Goal: Task Accomplishment & Management: Manage account settings

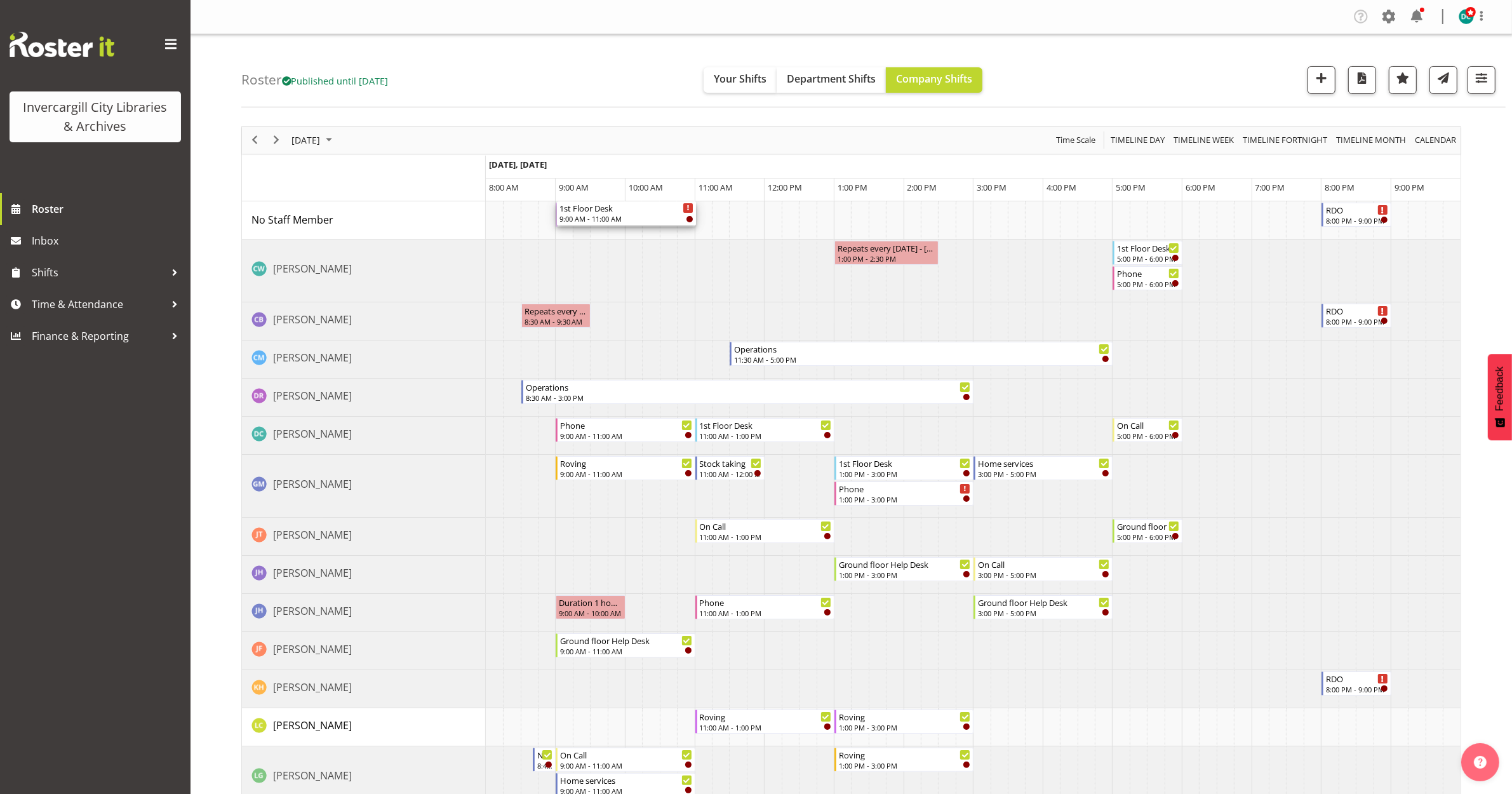
drag, startPoint x: 595, startPoint y: 259, endPoint x: 575, endPoint y: 230, distance: 35.2
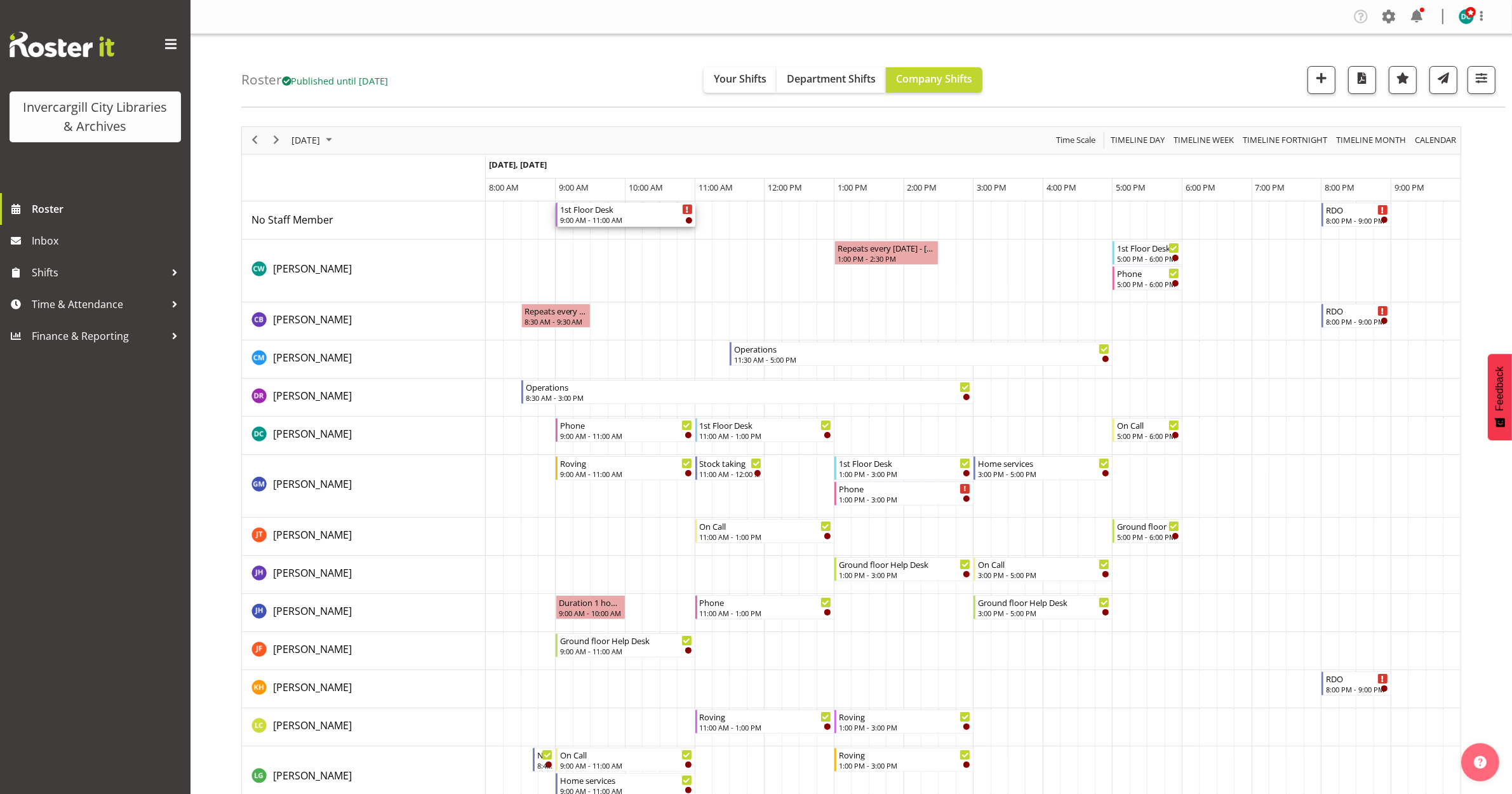
click at [628, 209] on div "1st Floor Desk" at bounding box center [626, 209] width 132 height 13
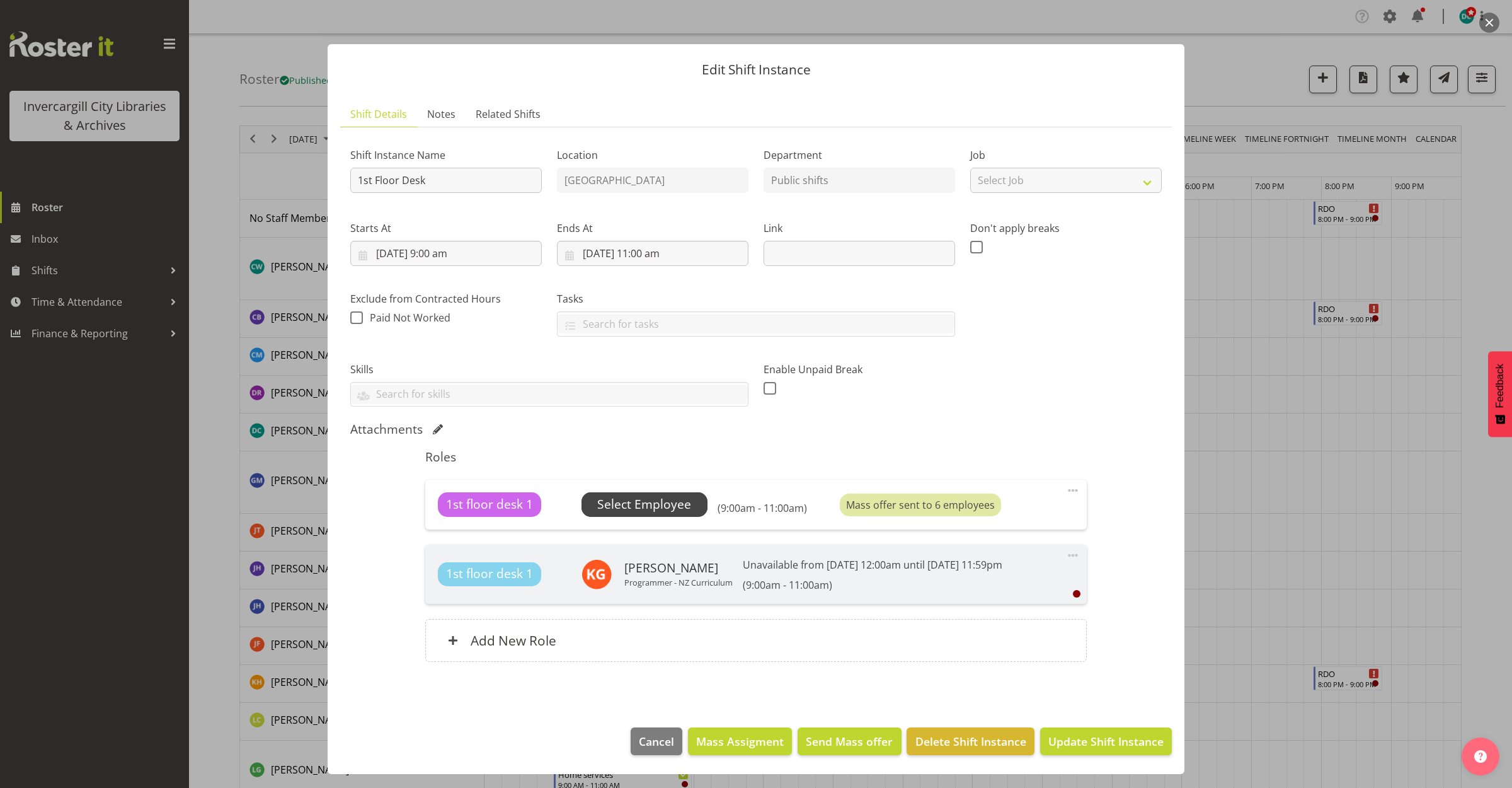
click at [666, 502] on span "Select Employee" at bounding box center [644, 505] width 94 height 18
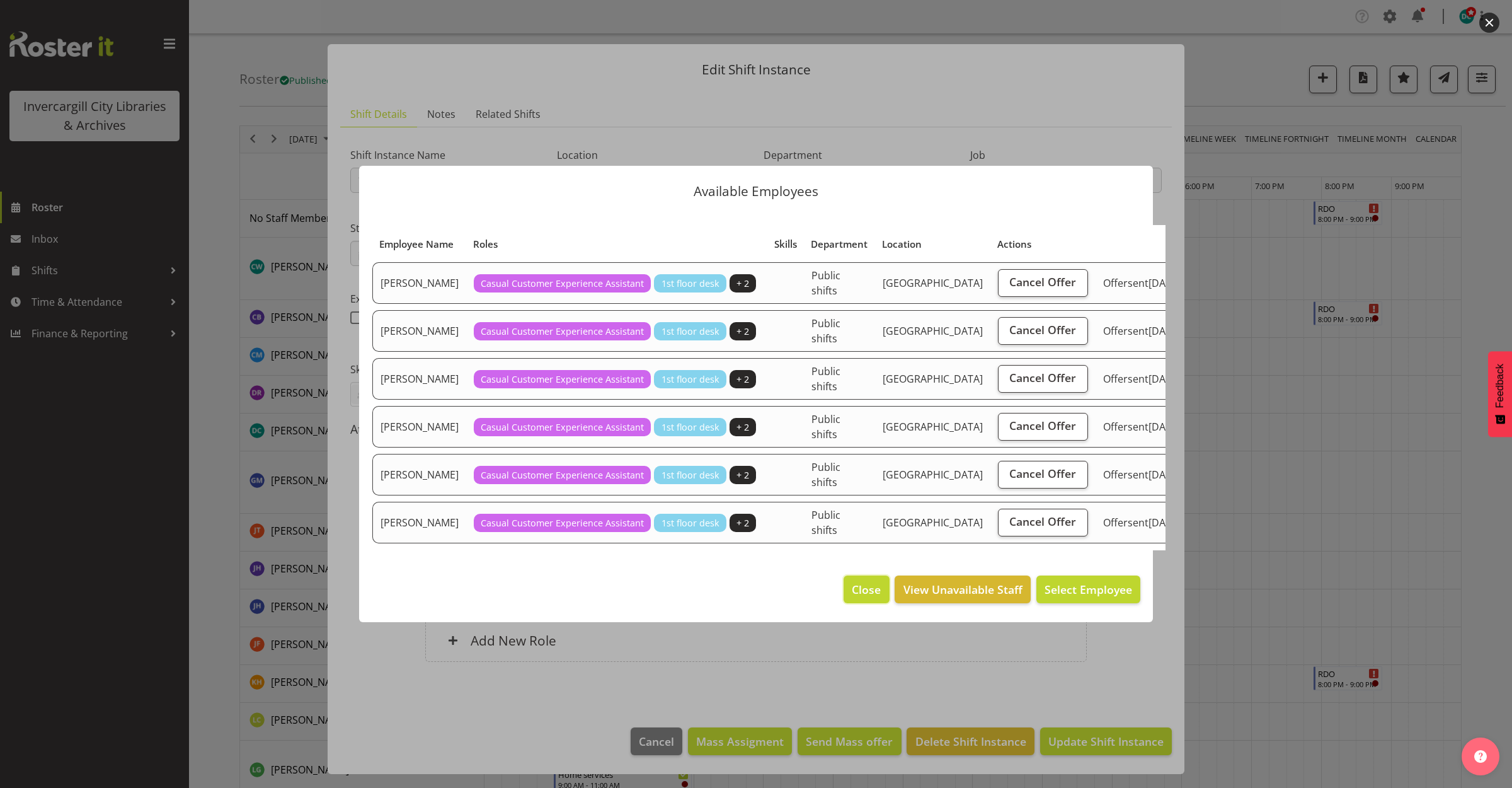
click at [858, 598] on span "Close" at bounding box center [866, 589] width 29 height 16
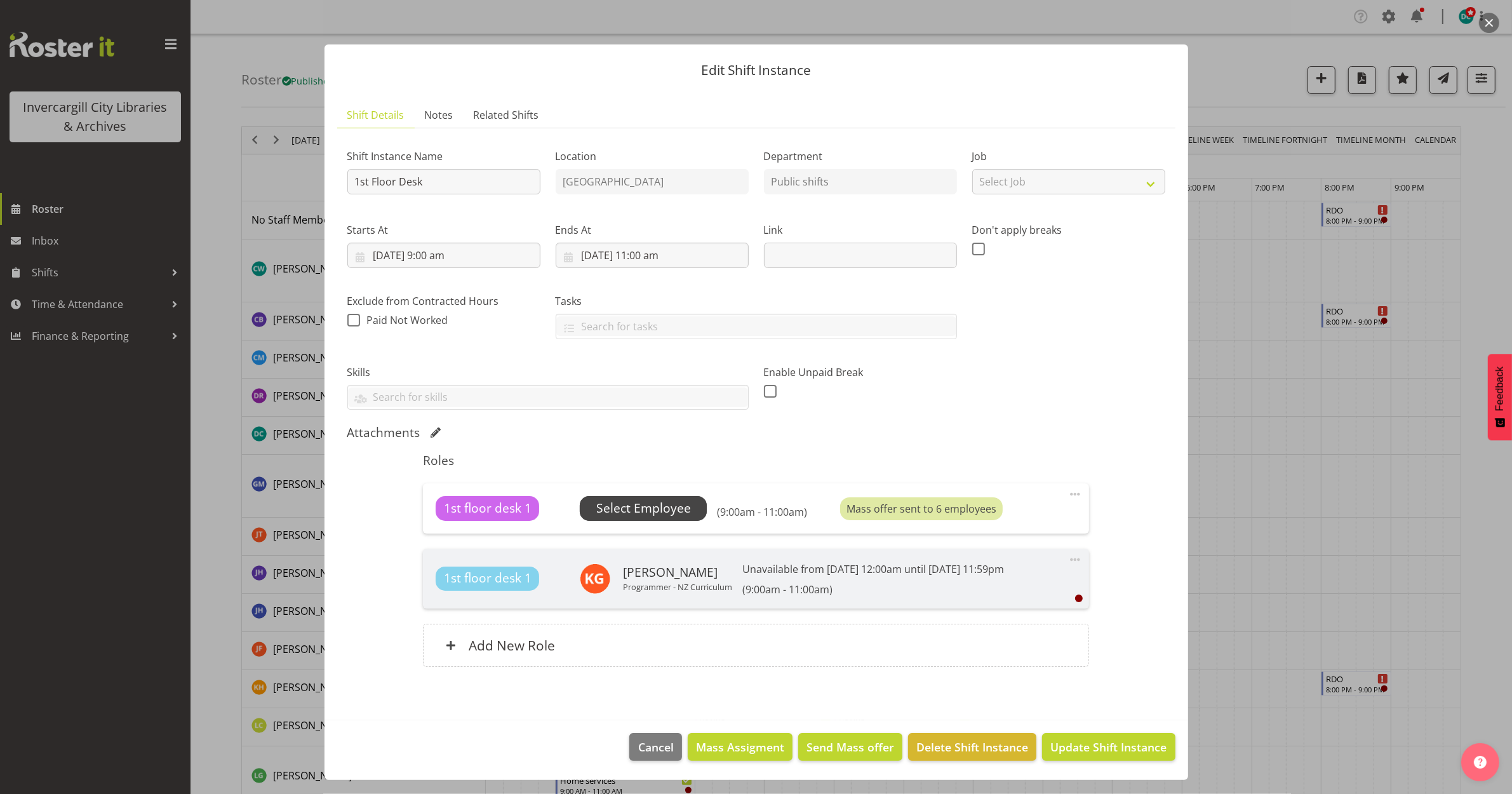
click at [637, 508] on span "Select Employee" at bounding box center [644, 508] width 95 height 18
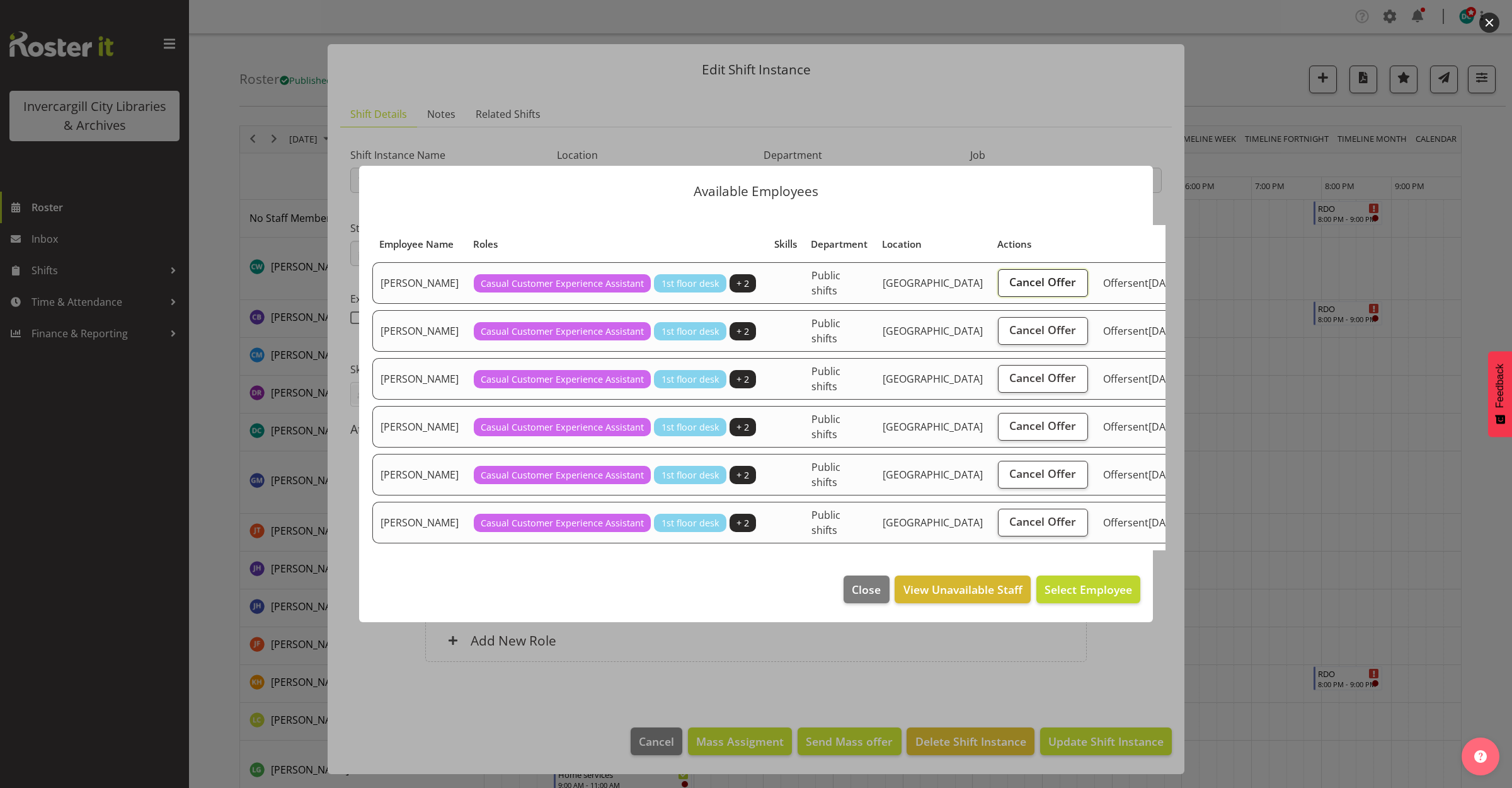
click at [1009, 290] on span "Cancel Offer" at bounding box center [1042, 281] width 67 height 16
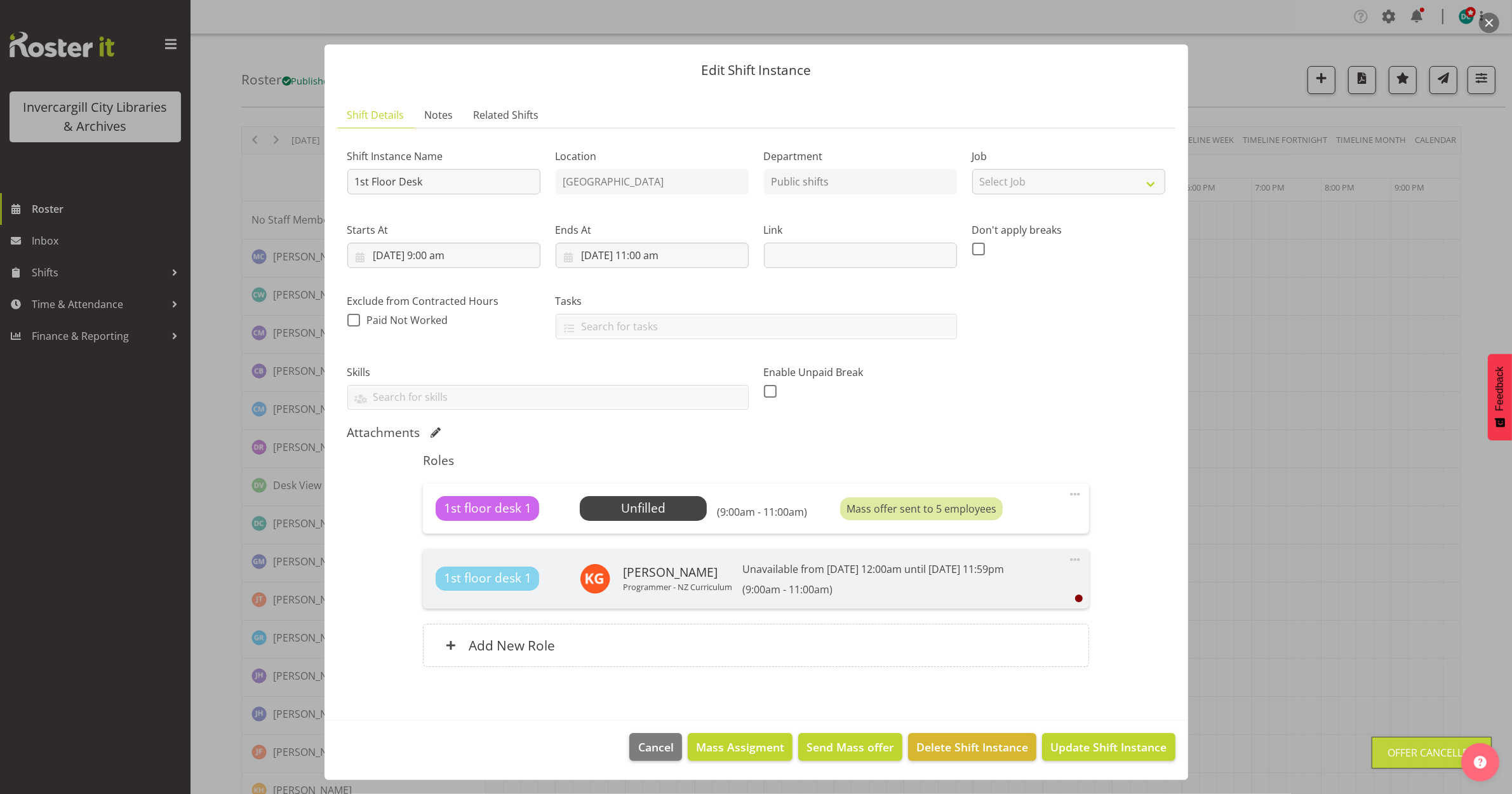
click at [667, 529] on div "1st floor desk 1 Unfilled Select Employee (9:00am - 11:00am) Mass offer sent to…" at bounding box center [756, 508] width 666 height 49
click at [659, 519] on body "Invercargill City Libraries & Archives Roster Inbox Shifts Time & Attendance Fi…" at bounding box center [756, 397] width 1512 height 794
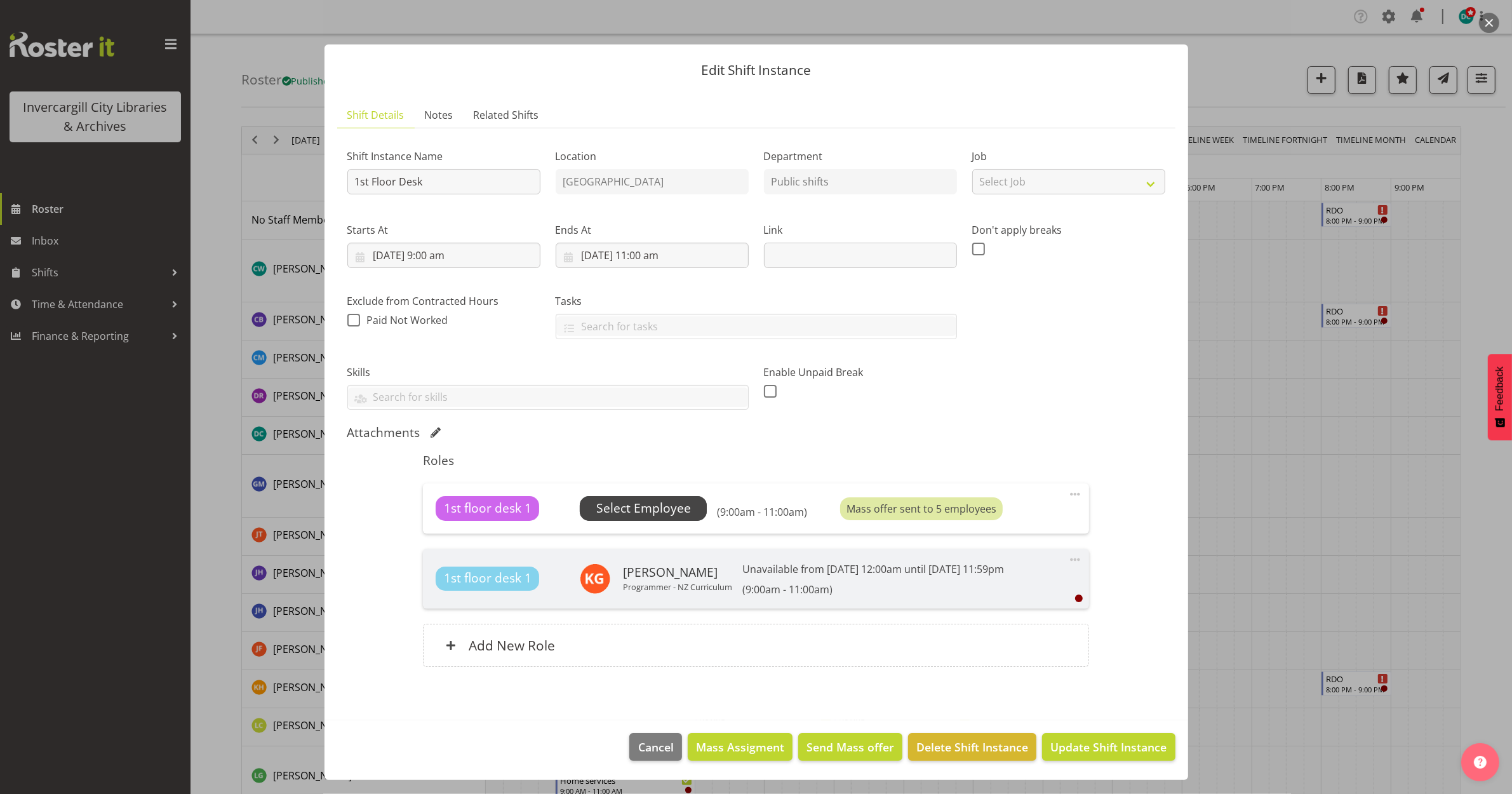
click at [655, 511] on span "Select Employee" at bounding box center [644, 508] width 95 height 18
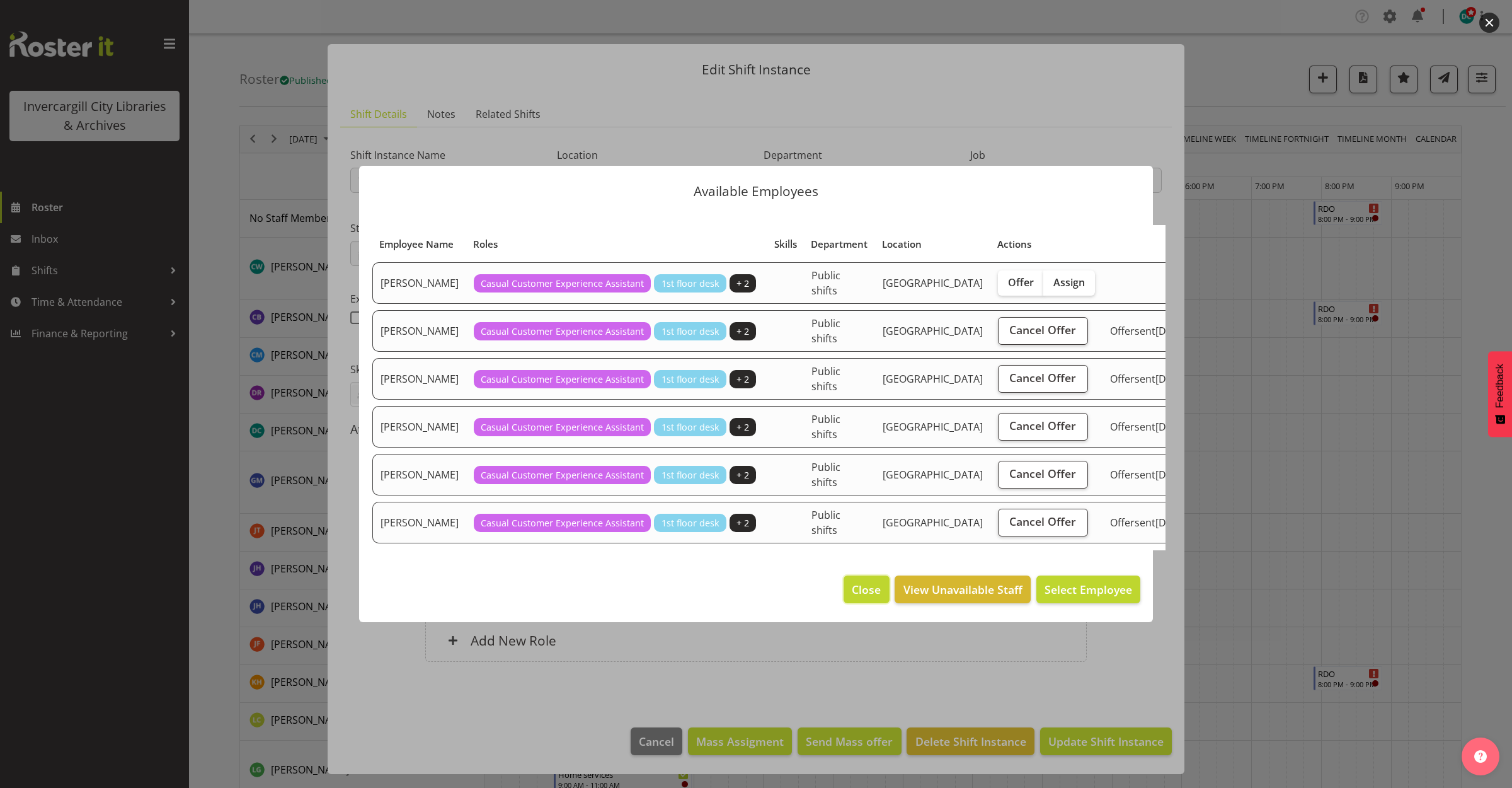
click at [862, 594] on span "Close" at bounding box center [866, 589] width 29 height 16
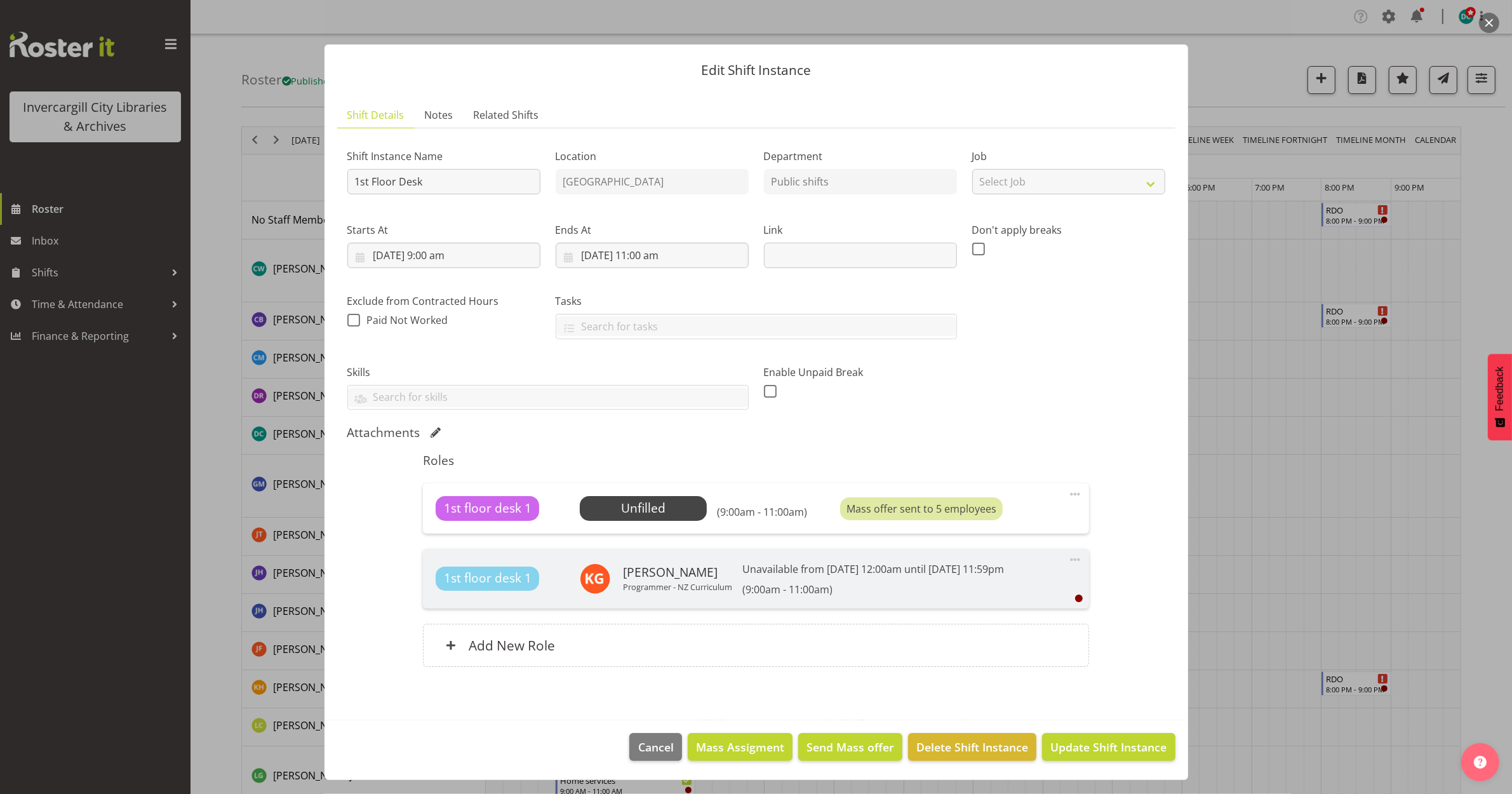
click at [1075, 493] on span at bounding box center [1075, 494] width 16 height 16
click at [972, 567] on link "Delete" at bounding box center [1021, 568] width 122 height 23
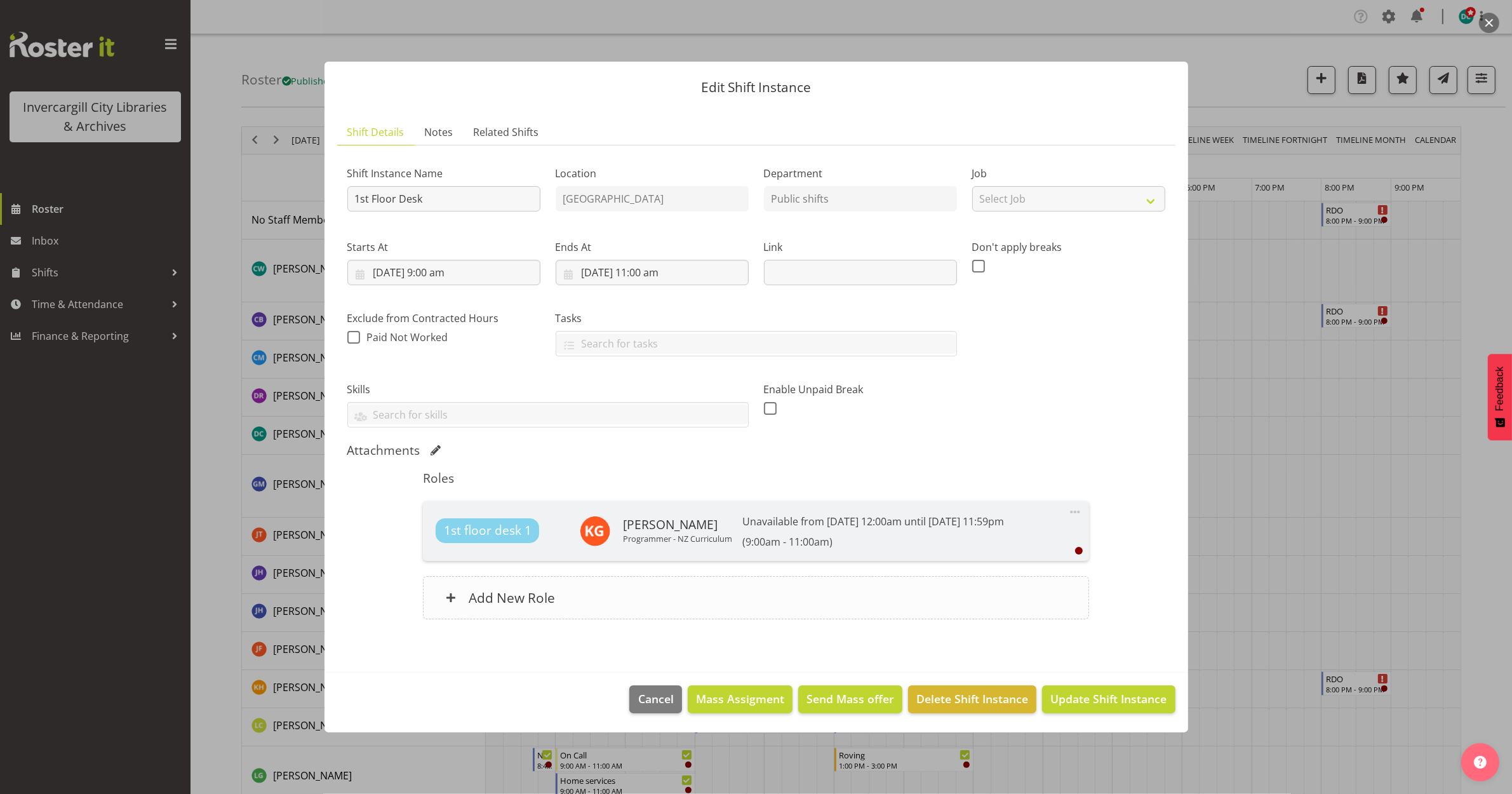
click at [690, 607] on div "Add New Role" at bounding box center [756, 597] width 666 height 43
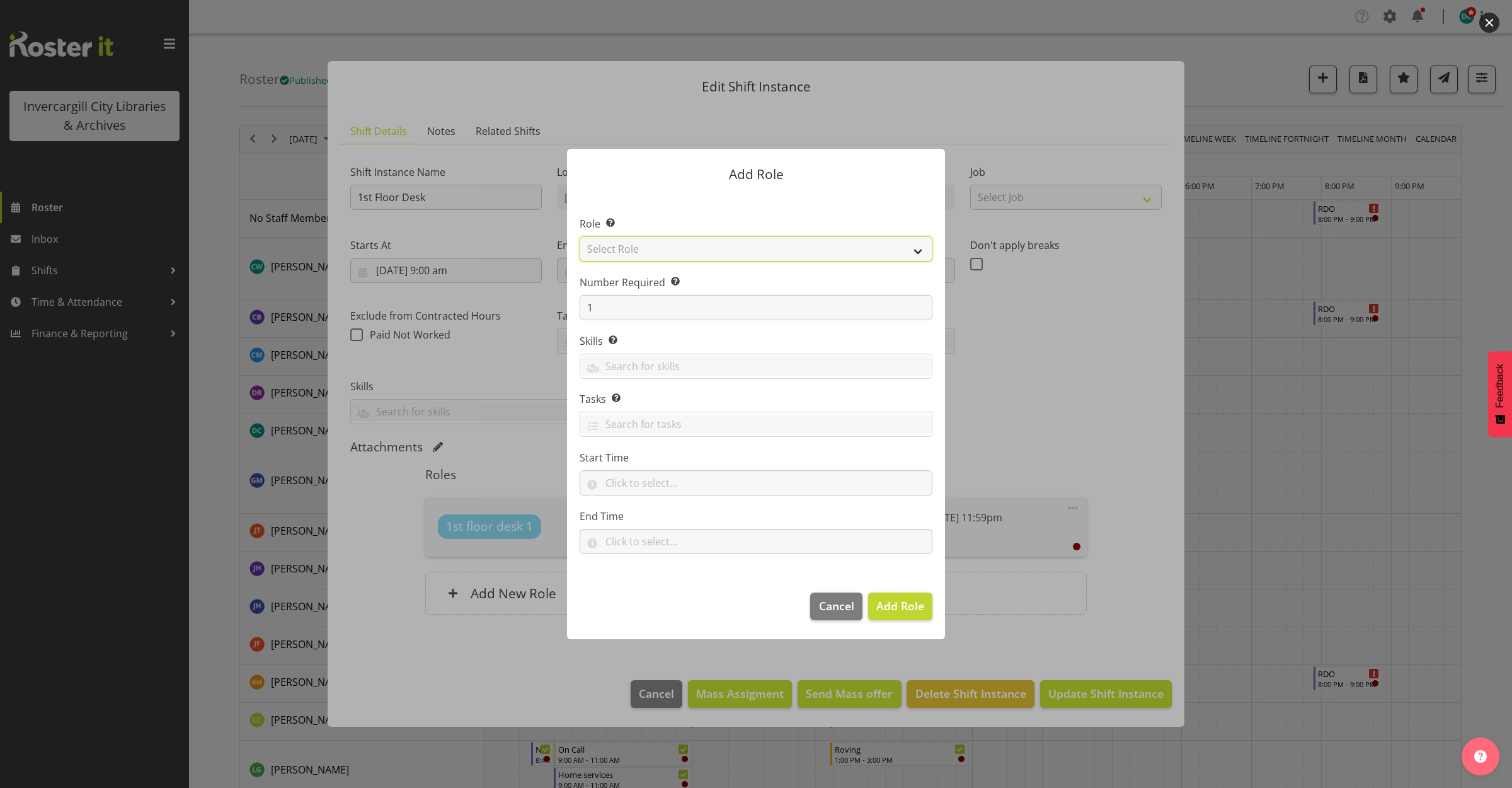
click at [678, 246] on select "Select Role 1st floor desk AQ operator Business Support Team member Casual Cust…" at bounding box center [756, 249] width 353 height 25
select select "1548"
click at [580, 236] on select "Select Role 1st floor desk AQ operator Business Support Team member Casual Cust…" at bounding box center [756, 249] width 353 height 25
click at [895, 610] on span "Add Role" at bounding box center [900, 606] width 48 height 15
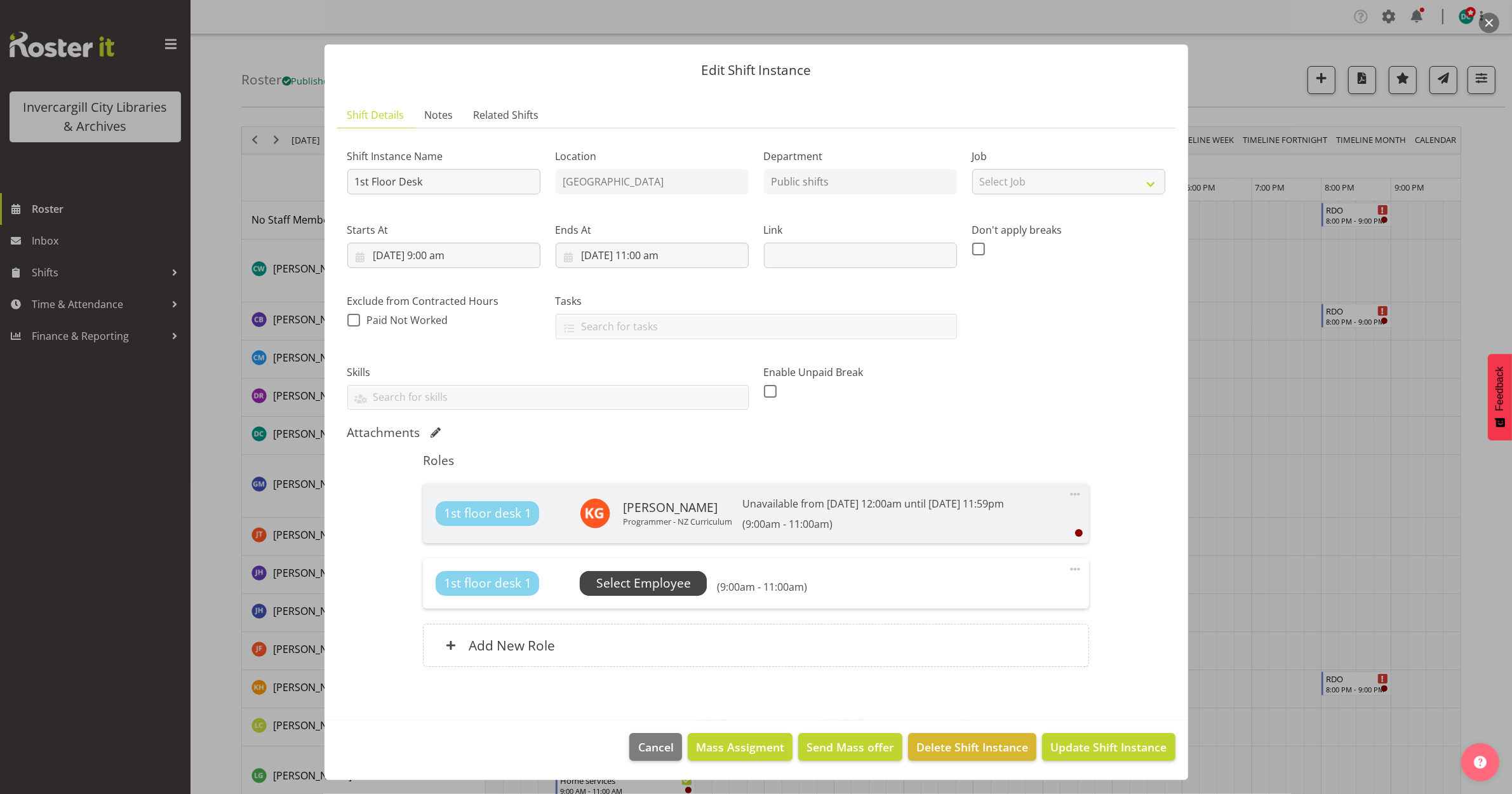
click at [673, 572] on span "Select Employee" at bounding box center [643, 583] width 127 height 24
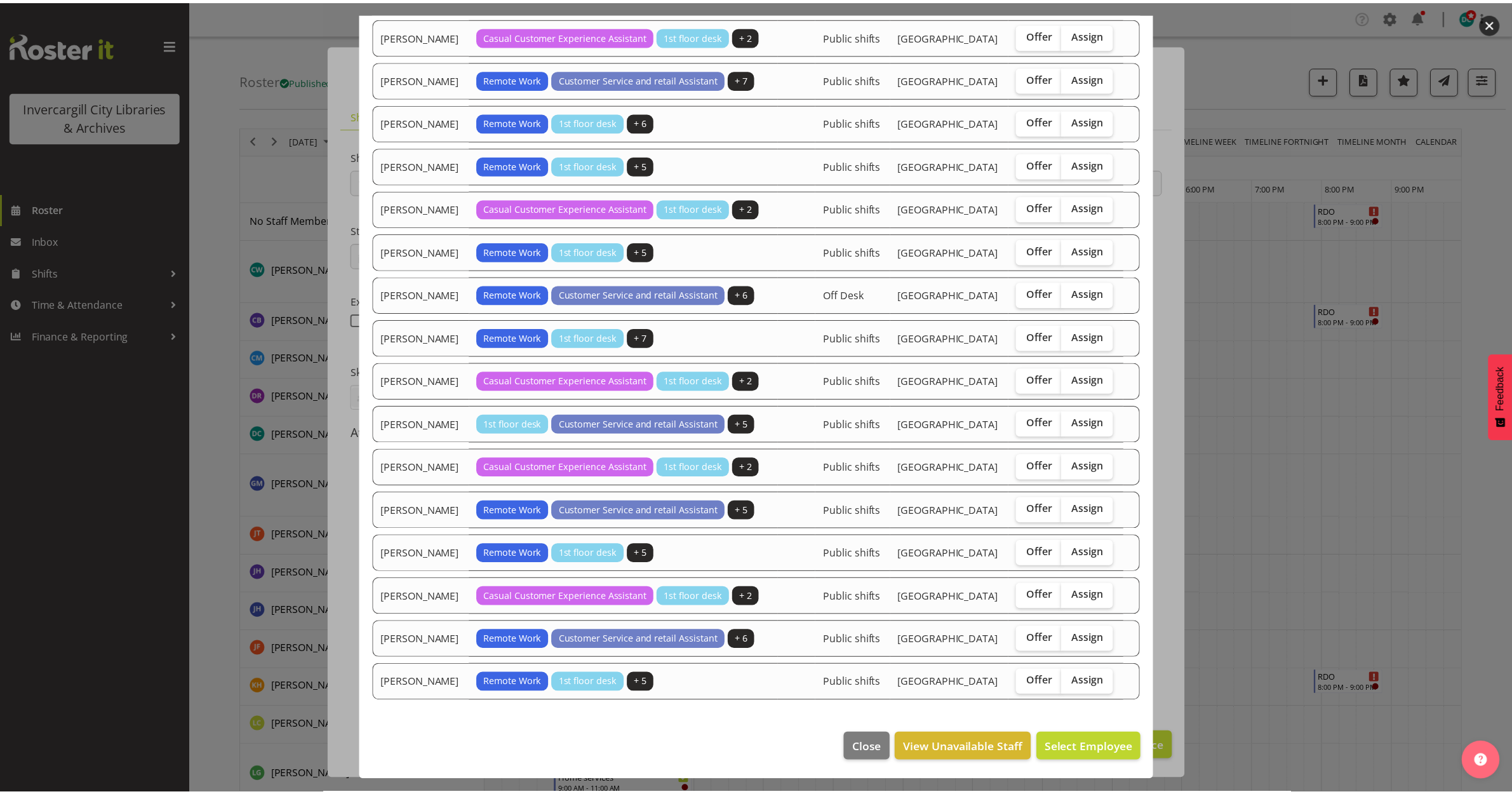
scroll to position [635, 0]
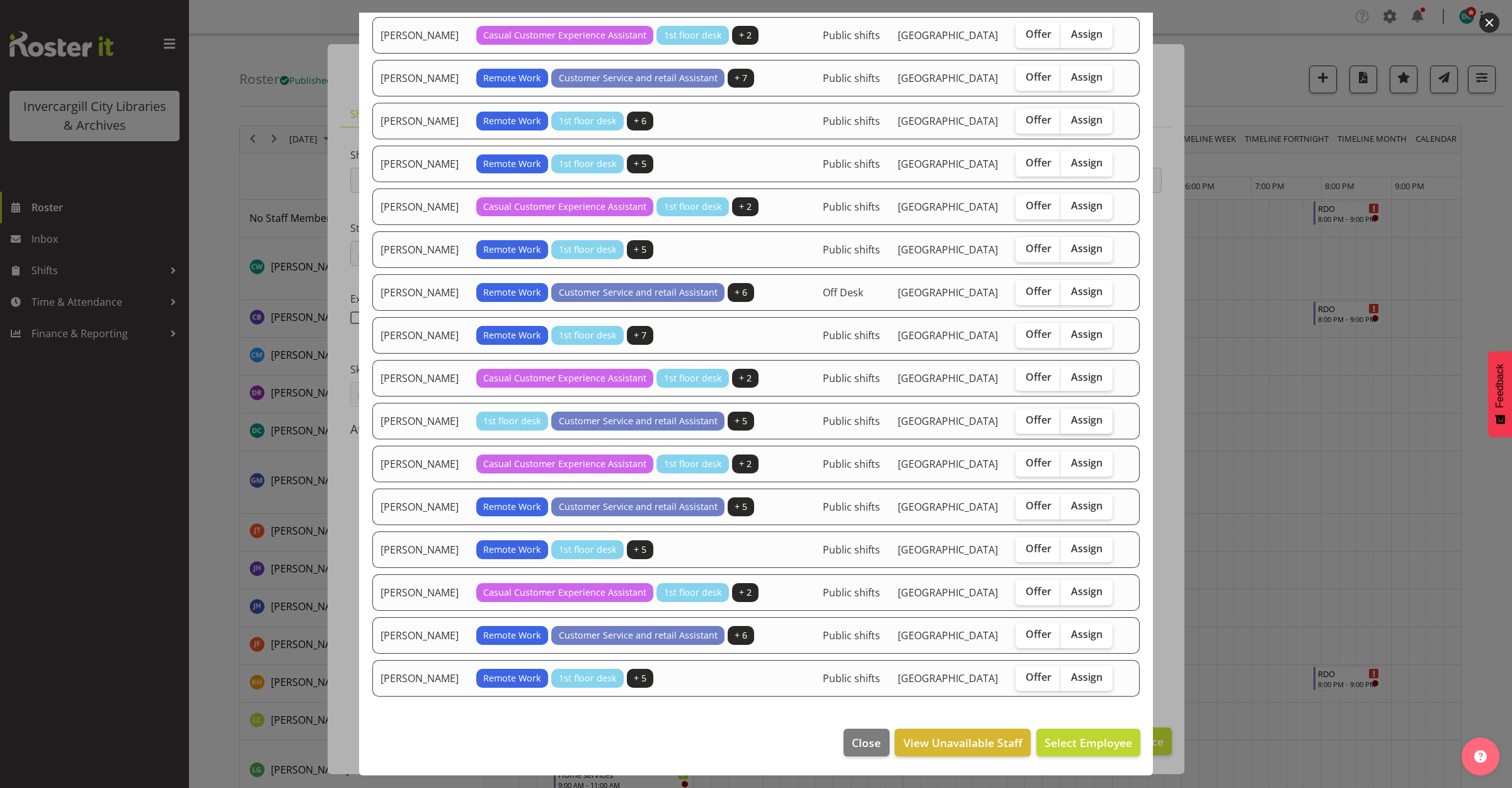
click at [1081, 413] on span "Assign" at bounding box center [1086, 420] width 32 height 13
click at [1069, 416] on input "Assign" at bounding box center [1065, 420] width 8 height 8
checkbox input "true"
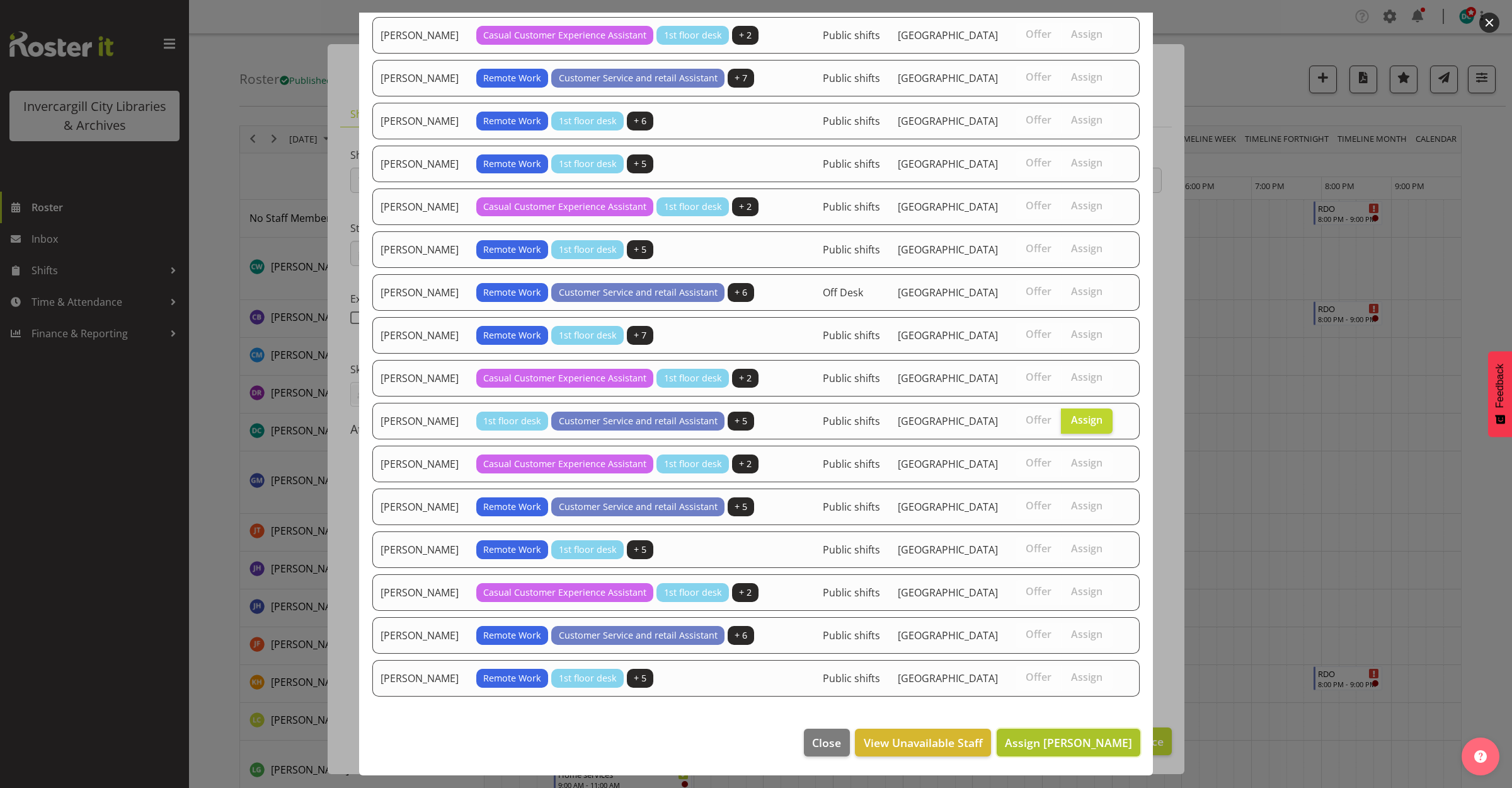
drag, startPoint x: 1088, startPoint y: 757, endPoint x: 1082, endPoint y: 754, distance: 6.7
click at [1086, 750] on span "Assign Olivia Stanley" at bounding box center [1068, 743] width 127 height 15
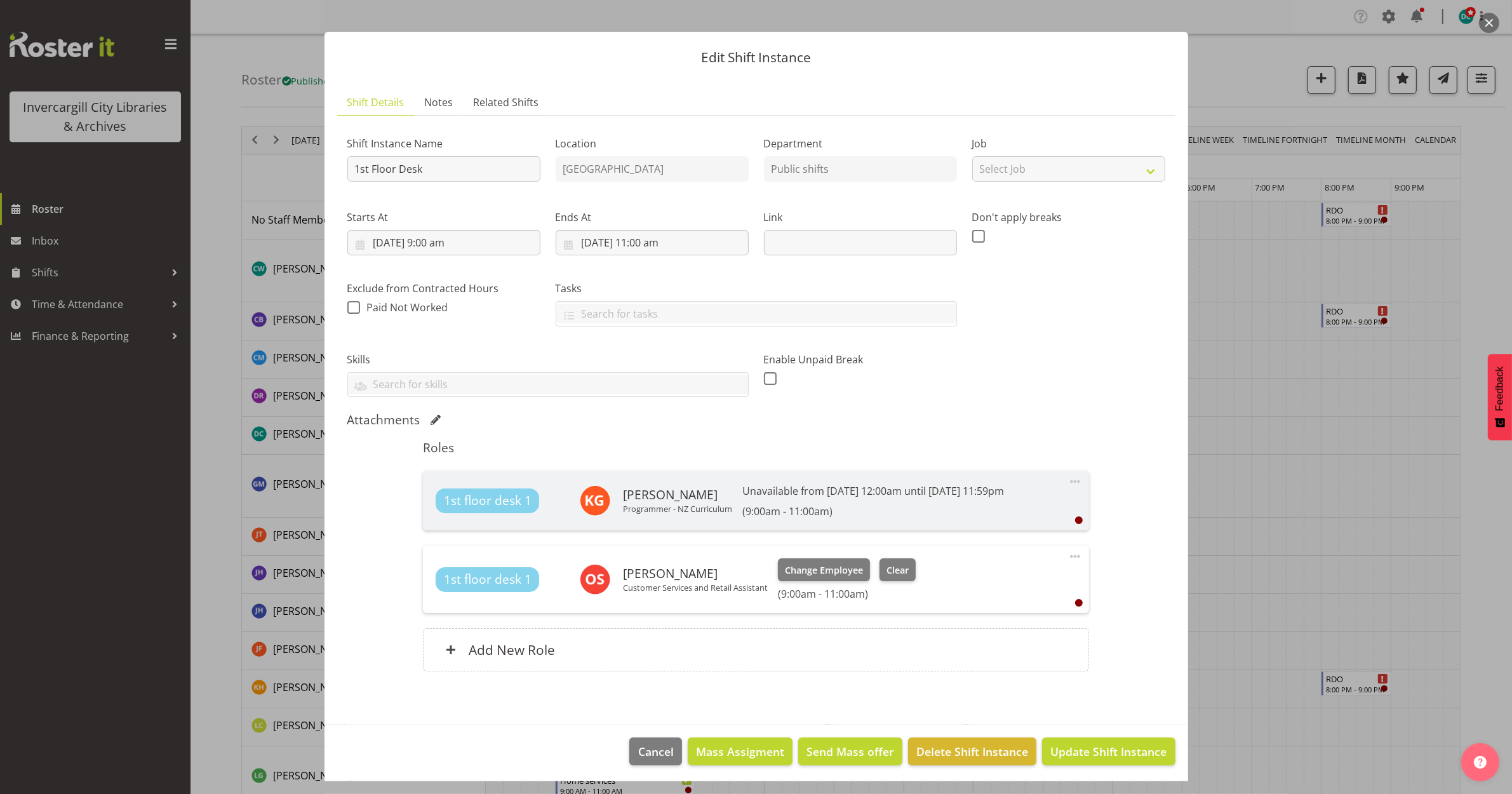
scroll to position [17, 0]
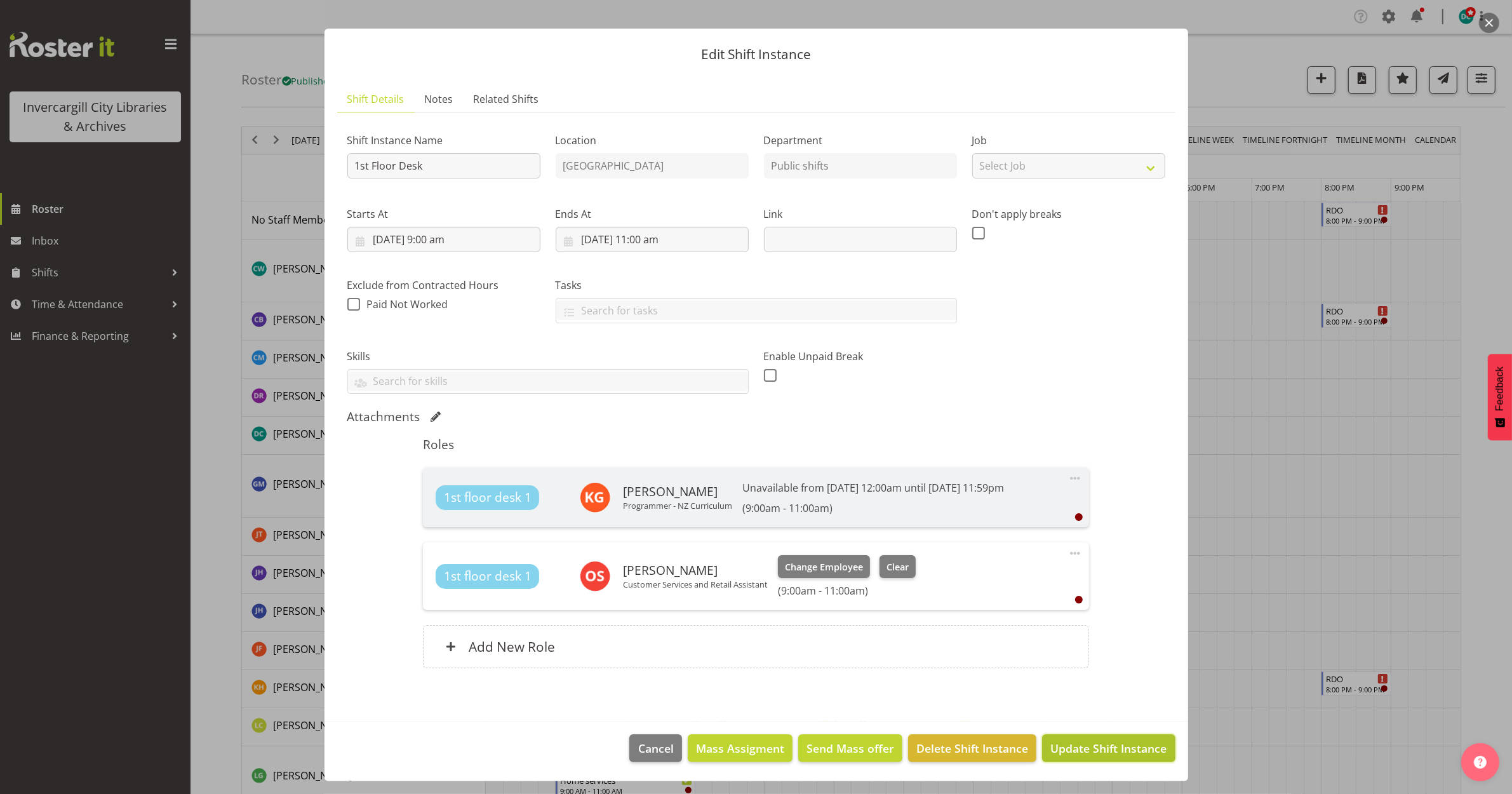
click at [1073, 745] on span "Update Shift Instance" at bounding box center [1108, 748] width 116 height 16
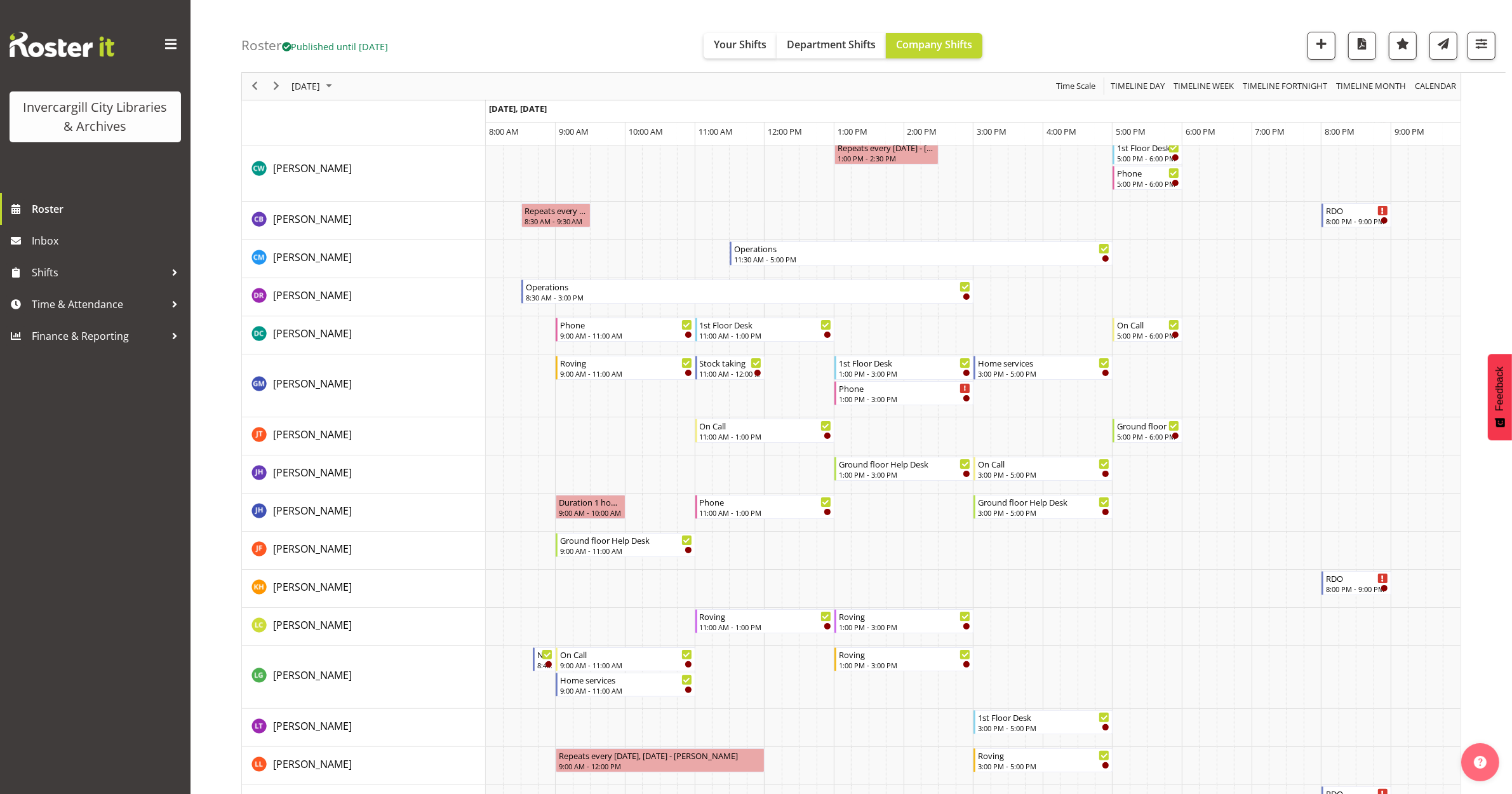
scroll to position [0, 0]
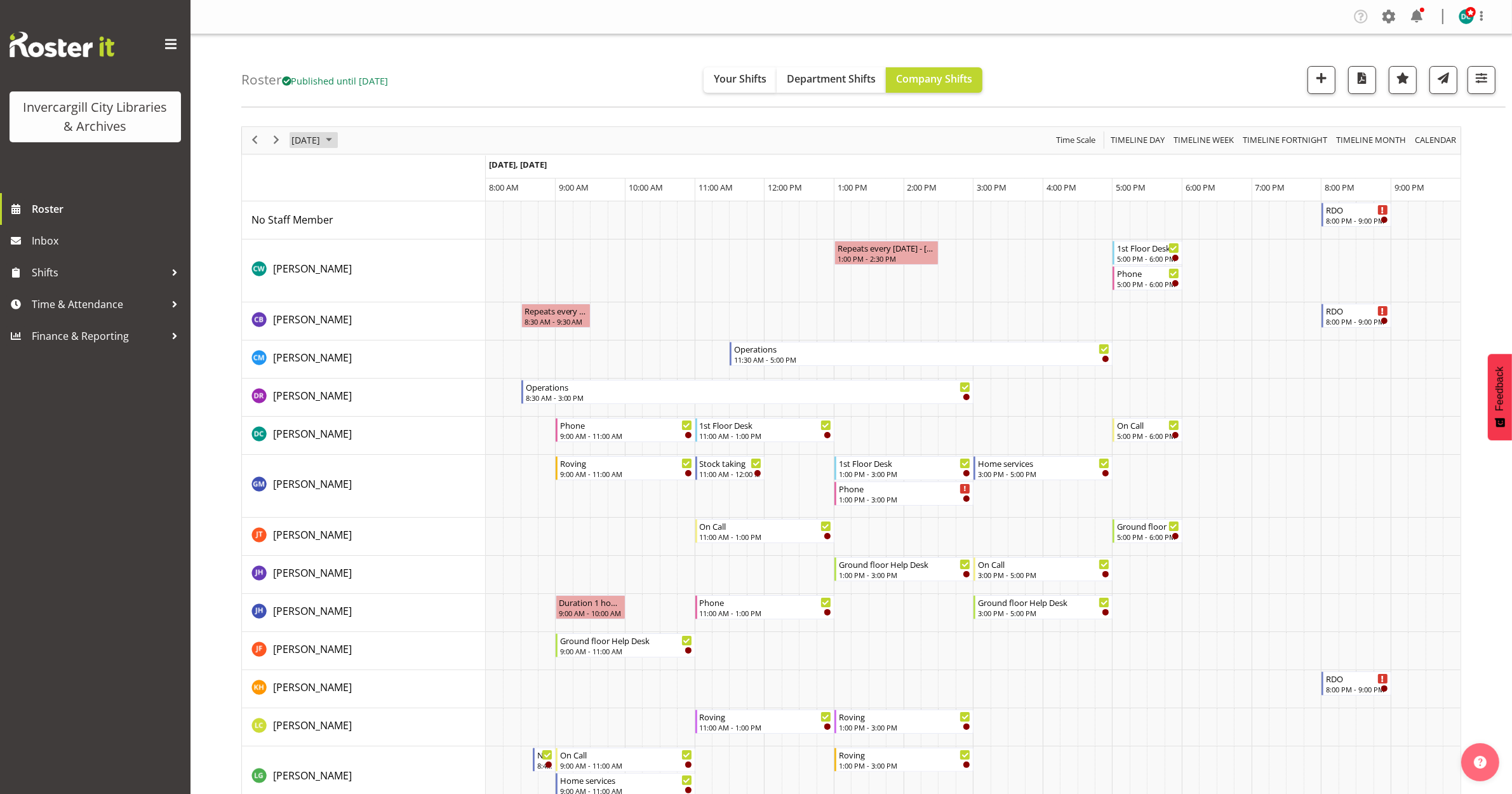
click at [322, 145] on span "[DATE]" at bounding box center [306, 140] width 31 height 16
drag, startPoint x: 404, startPoint y: 300, endPoint x: 417, endPoint y: 297, distance: 13.3
click at [404, 297] on span "31" at bounding box center [406, 302] width 19 height 19
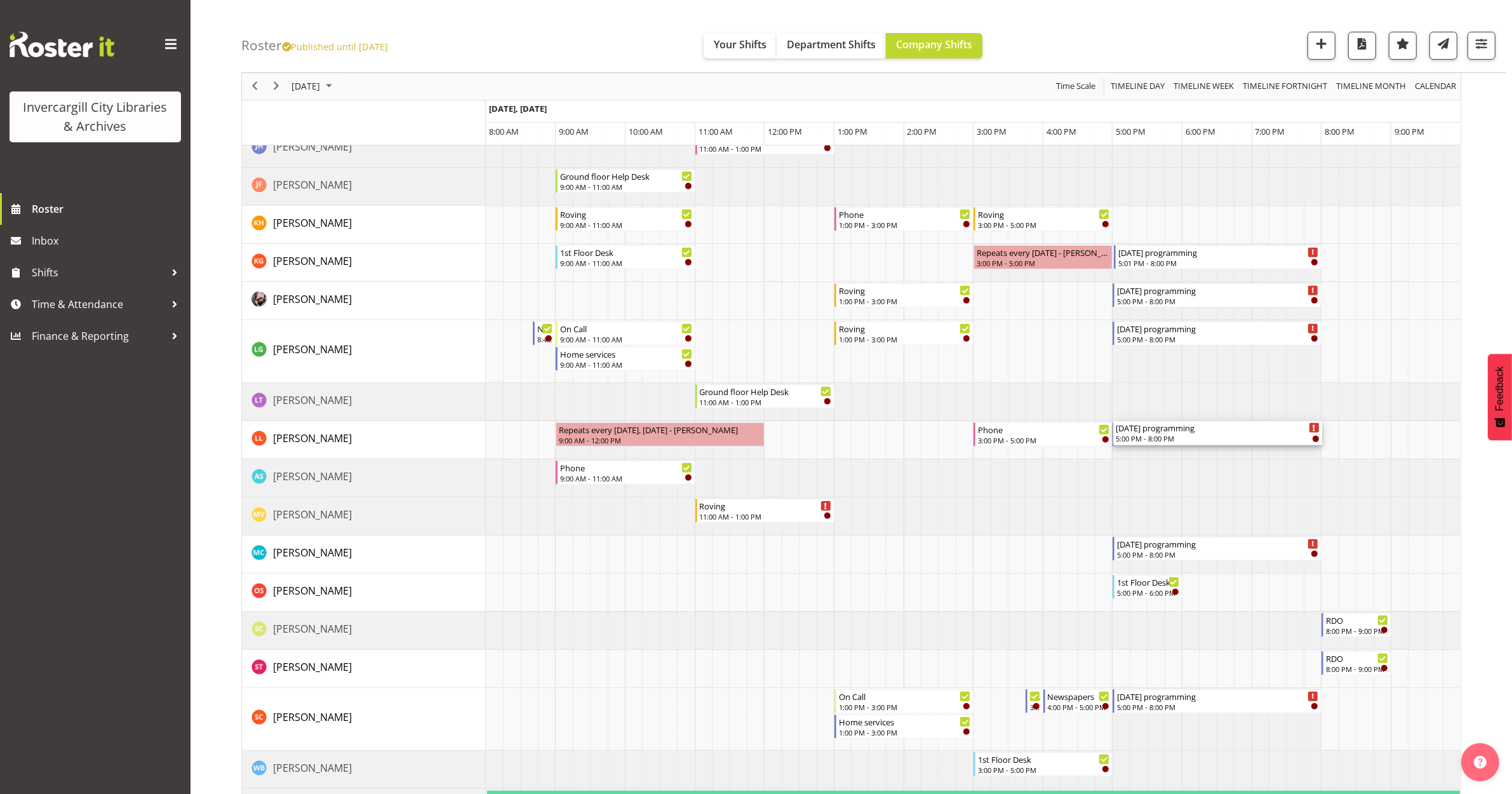
scroll to position [635, 0]
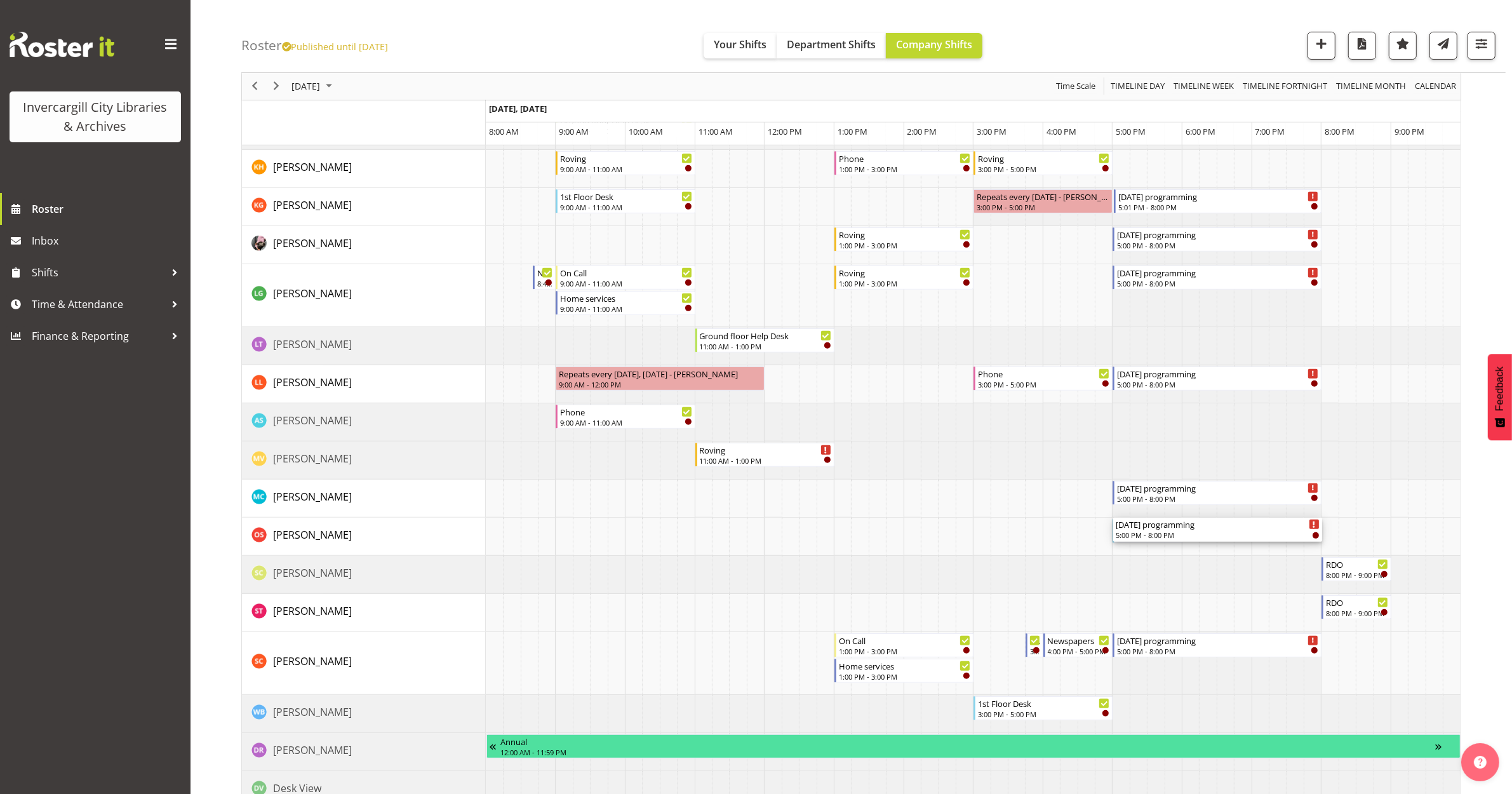
drag, startPoint x: 1153, startPoint y: 204, endPoint x: 1132, endPoint y: 535, distance: 331.7
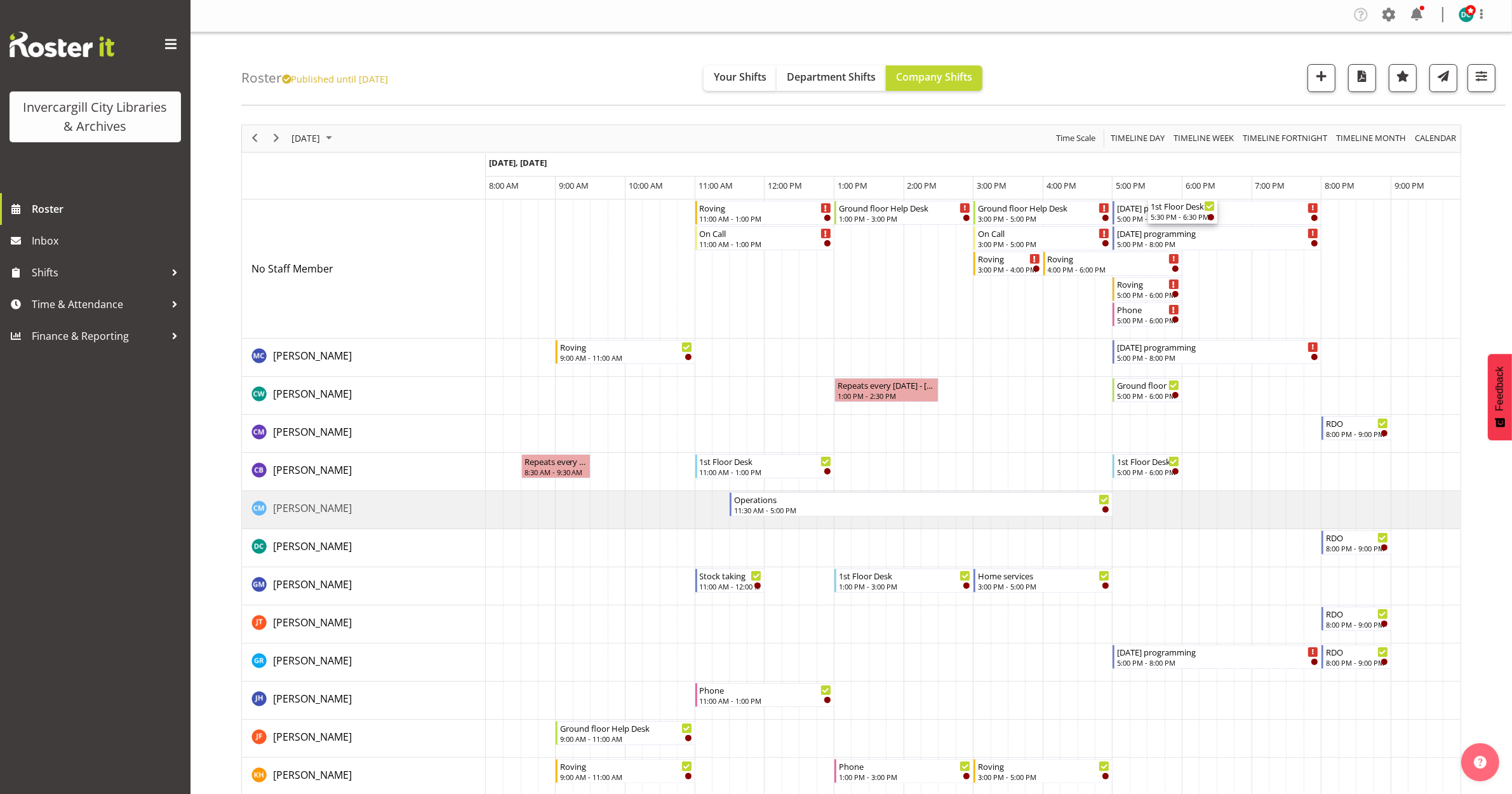
scroll to position [0, 0]
drag, startPoint x: 1112, startPoint y: 385, endPoint x: 1128, endPoint y: 275, distance: 111.2
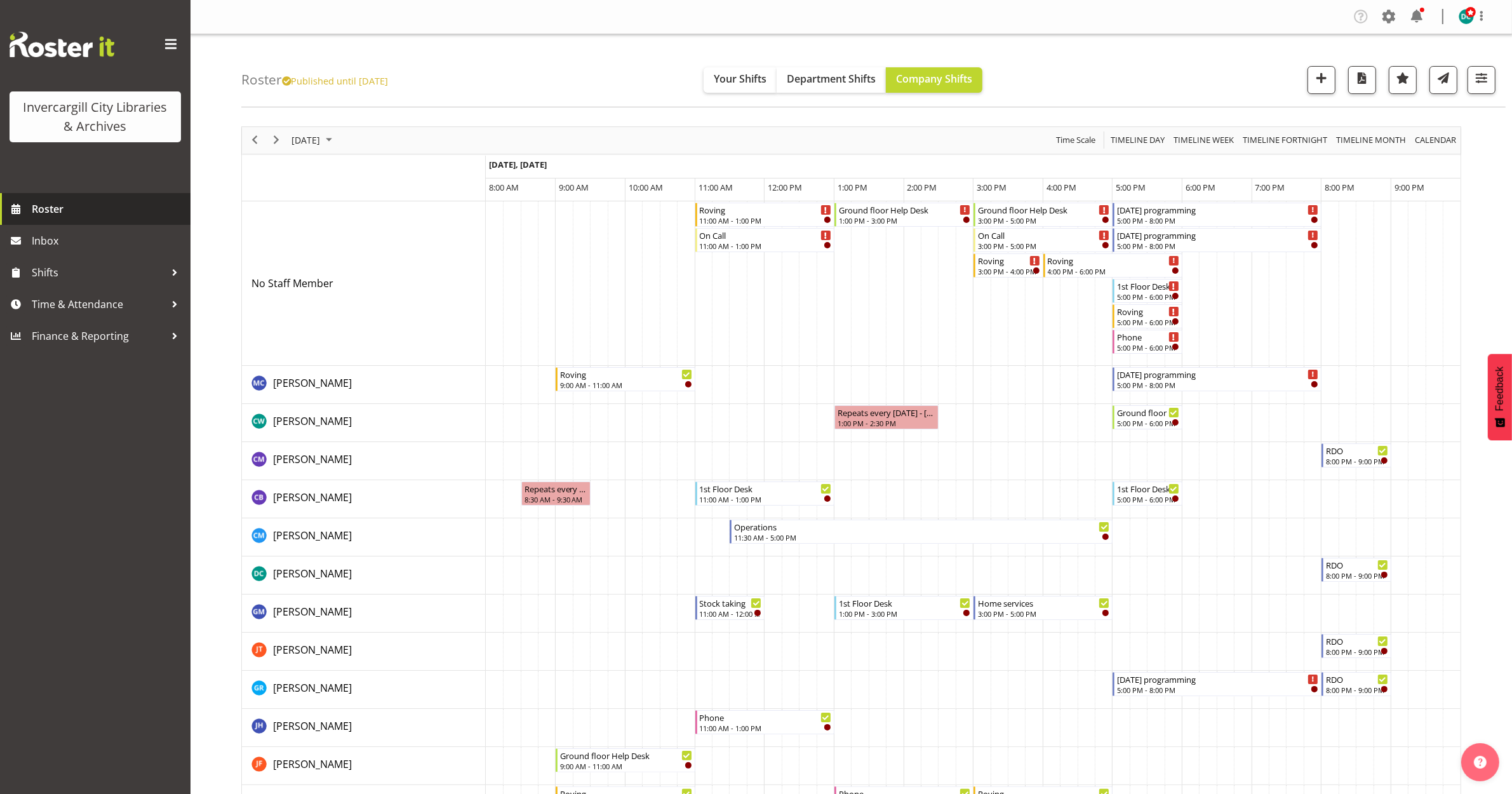
click at [48, 210] on span "Roster" at bounding box center [108, 209] width 153 height 19
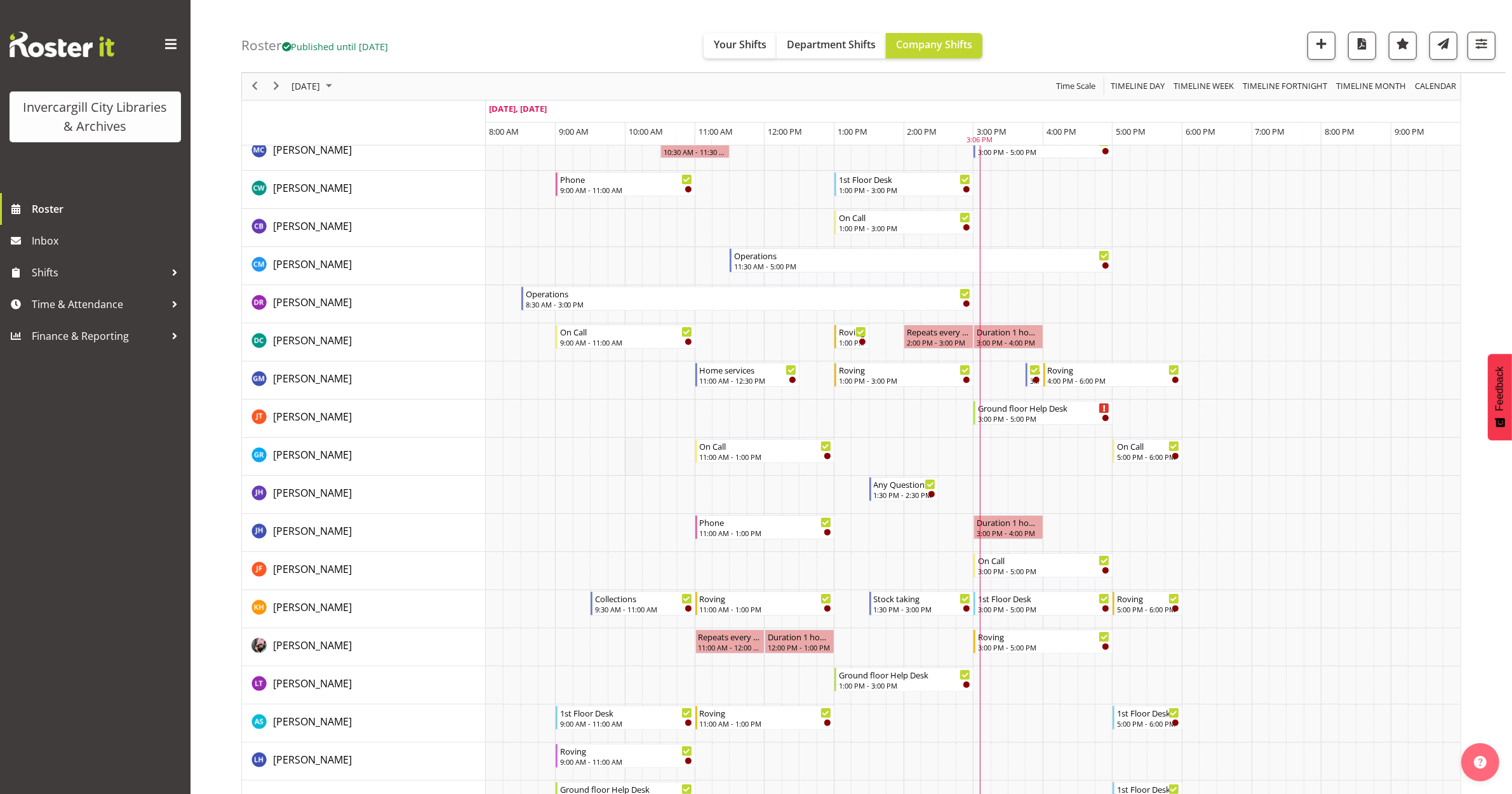
scroll to position [79, 0]
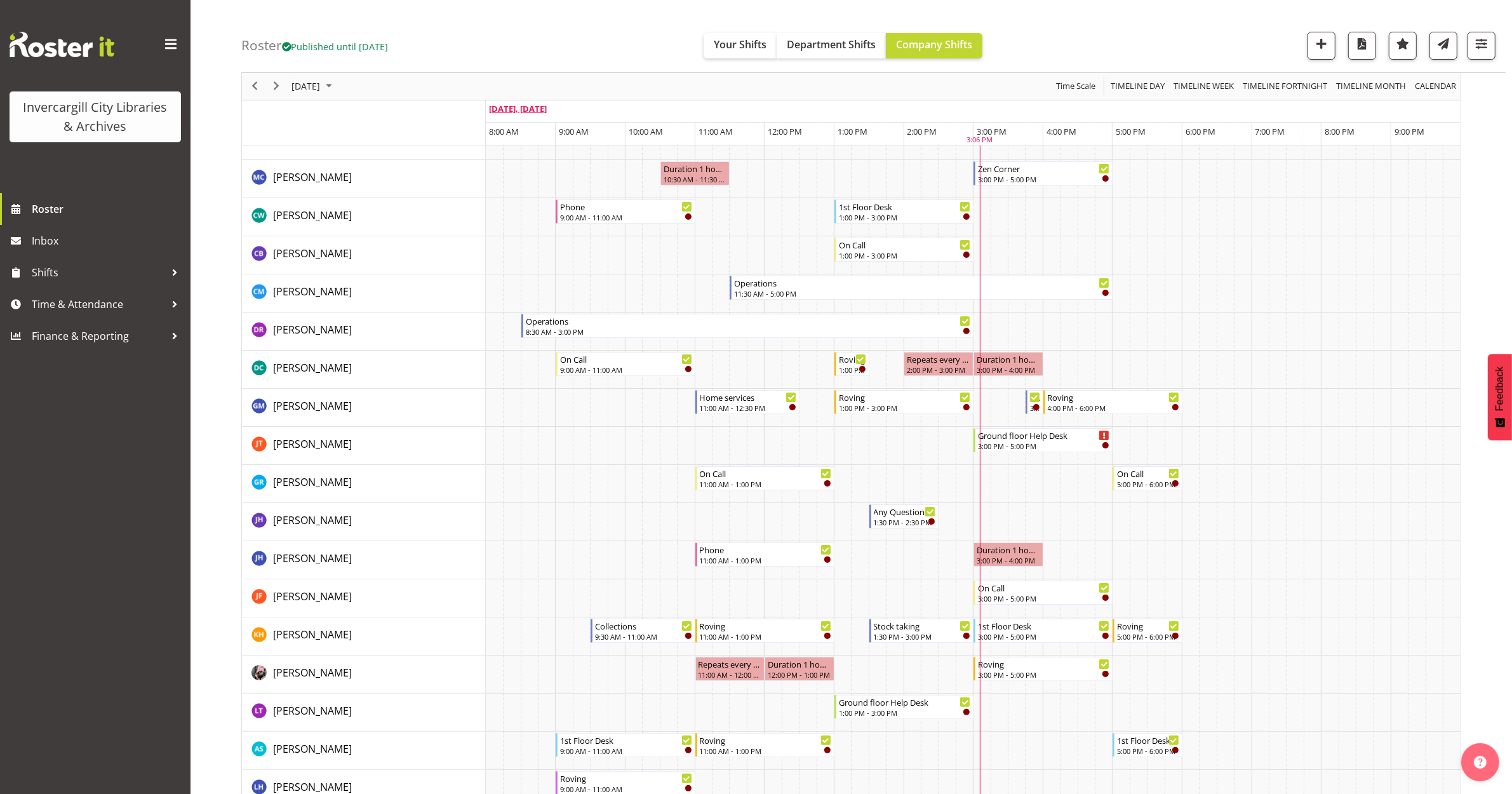
click at [541, 109] on span "[DATE], [DATE]" at bounding box center [518, 109] width 58 height 11
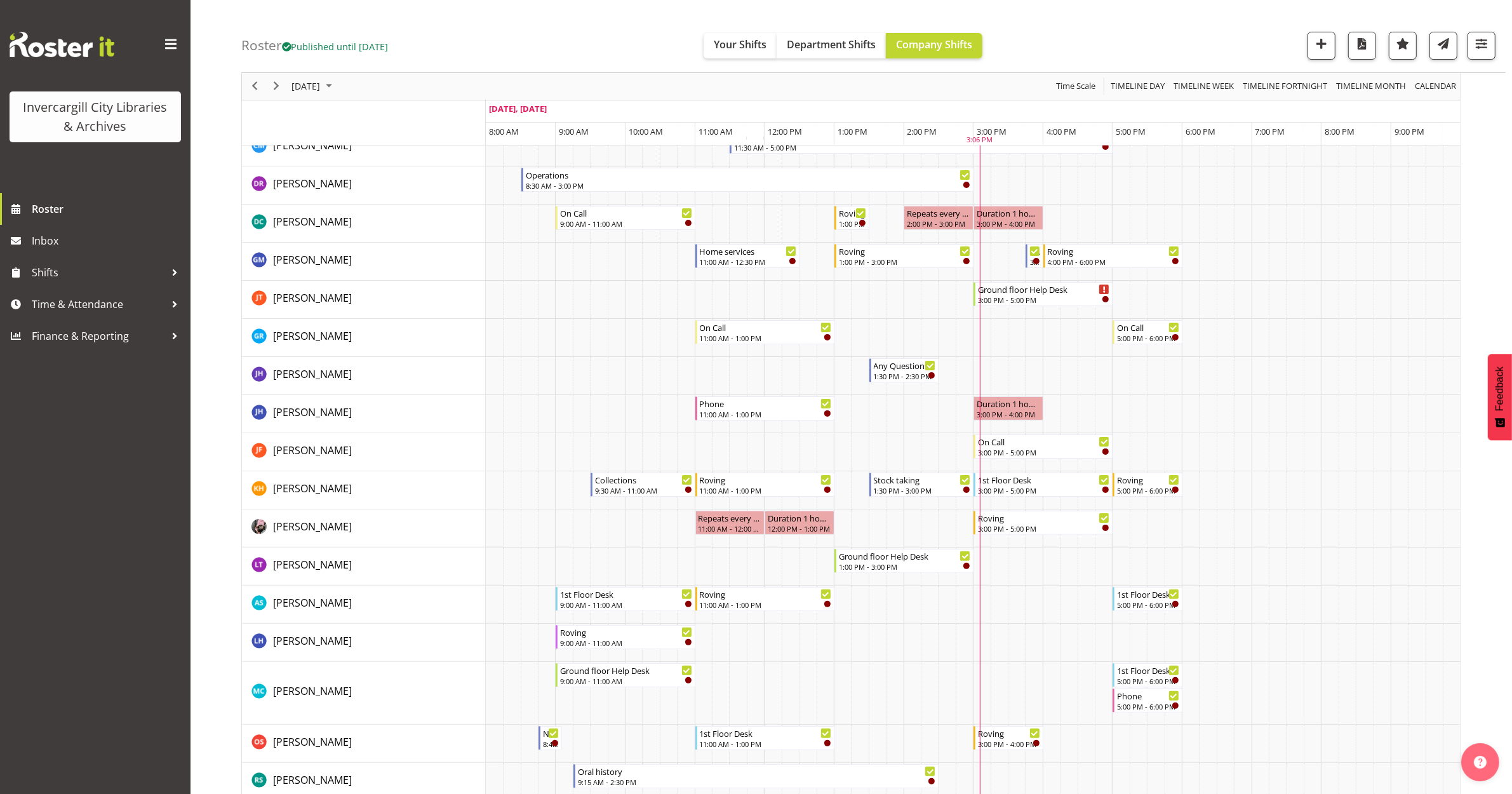
scroll to position [317, 0]
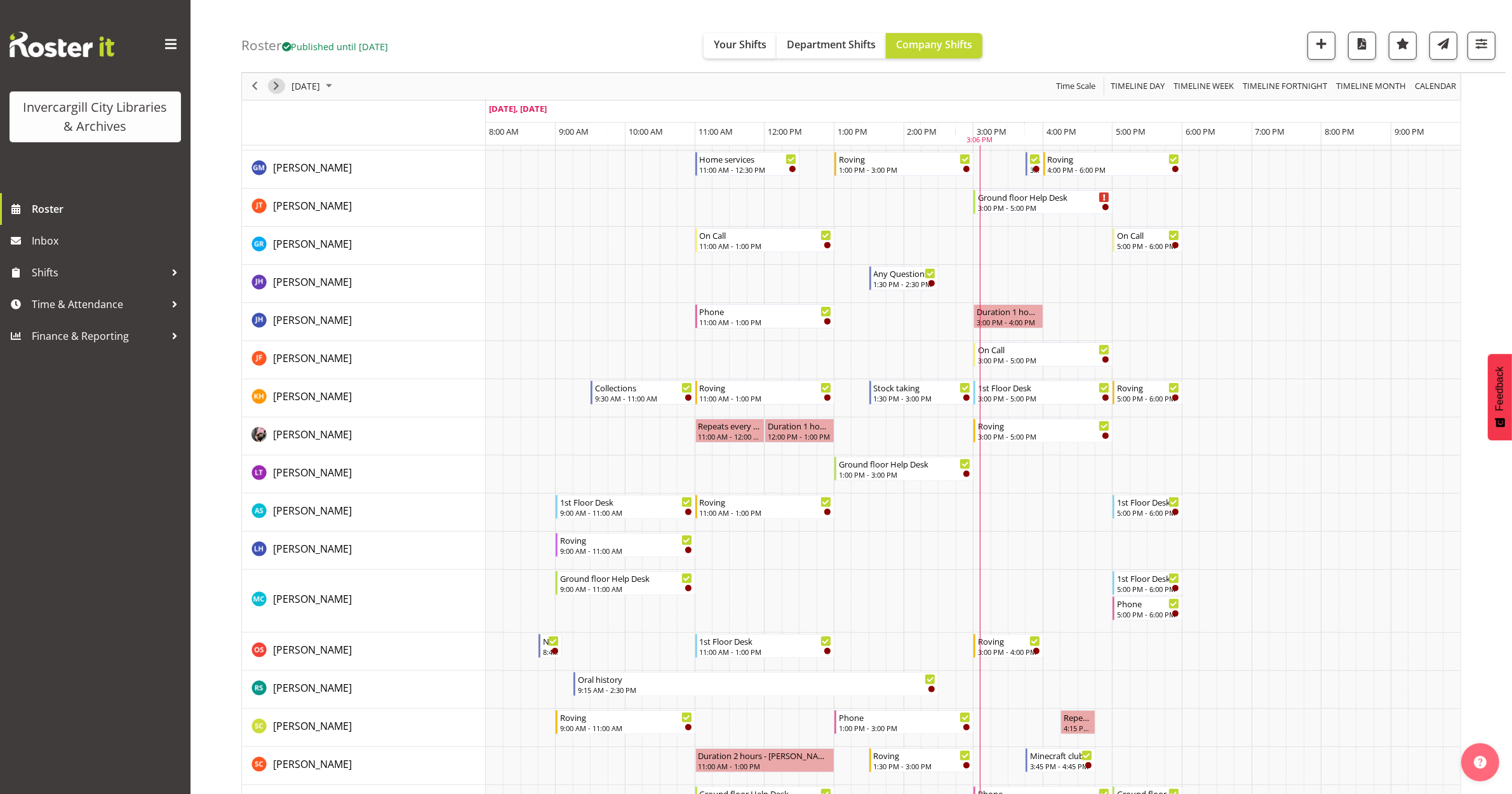
click at [277, 87] on span "Next" at bounding box center [276, 86] width 16 height 16
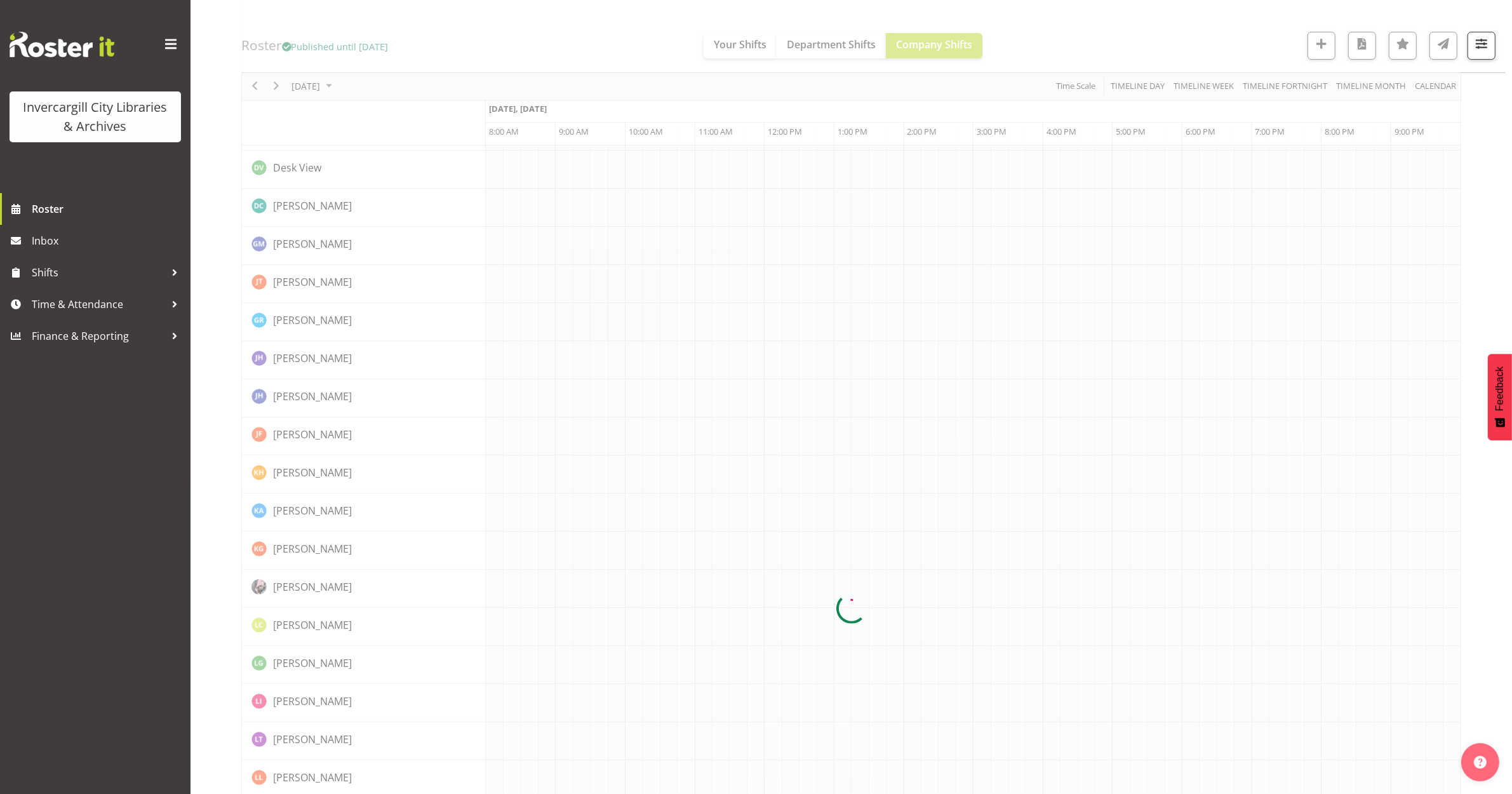
scroll to position [0, 0]
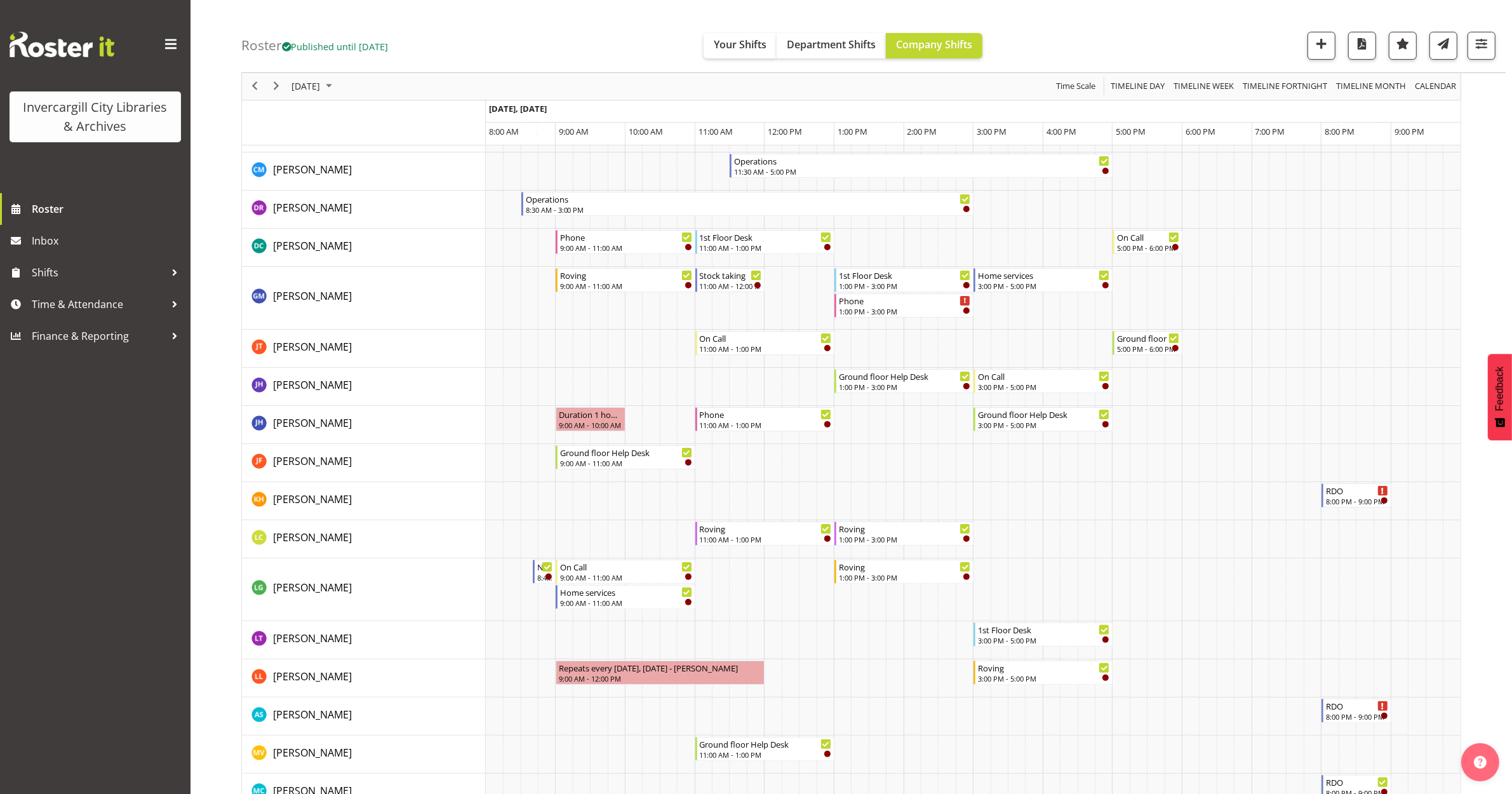
scroll to position [109, 0]
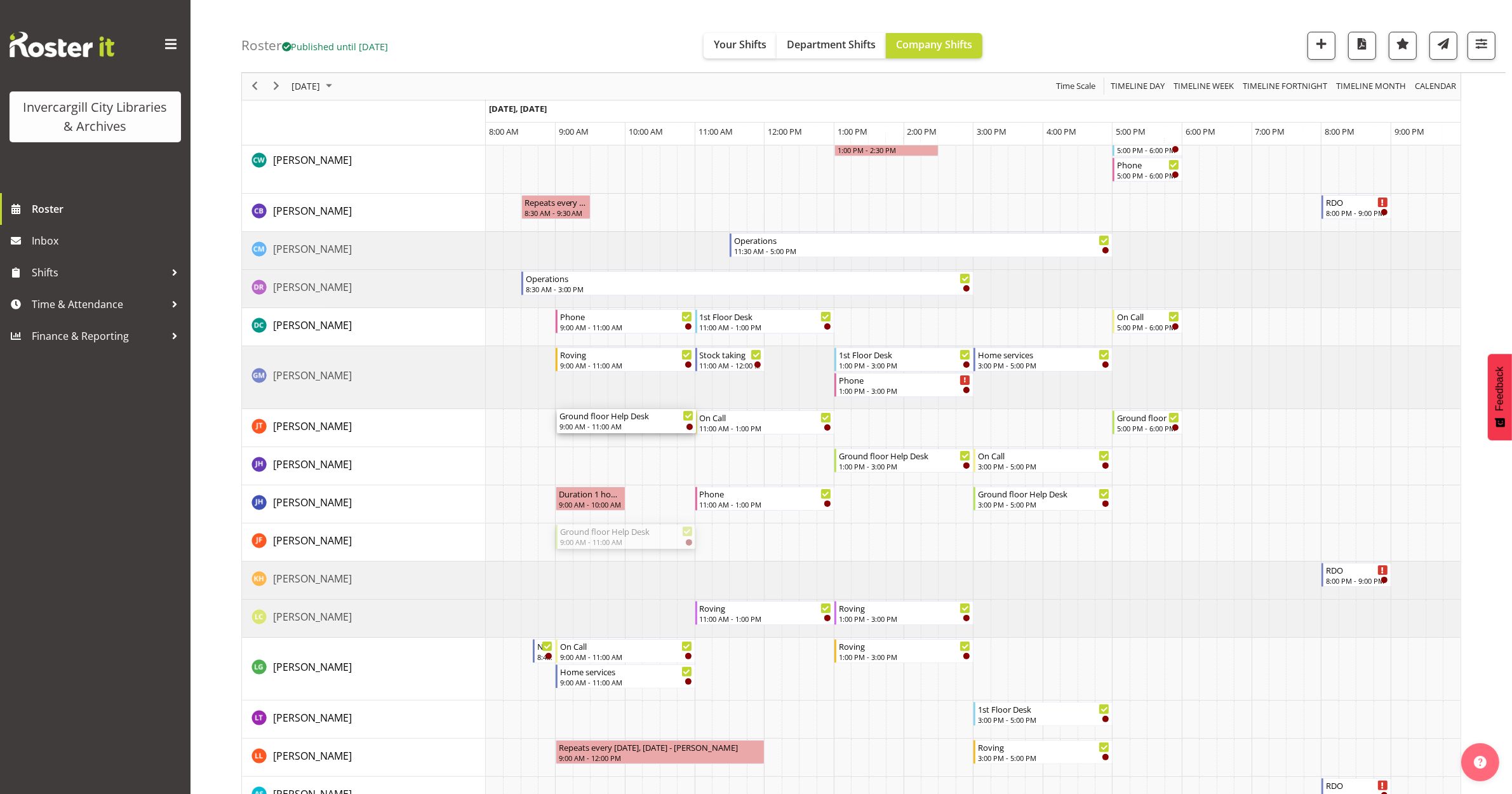
drag, startPoint x: 628, startPoint y: 540, endPoint x: 619, endPoint y: 439, distance: 101.4
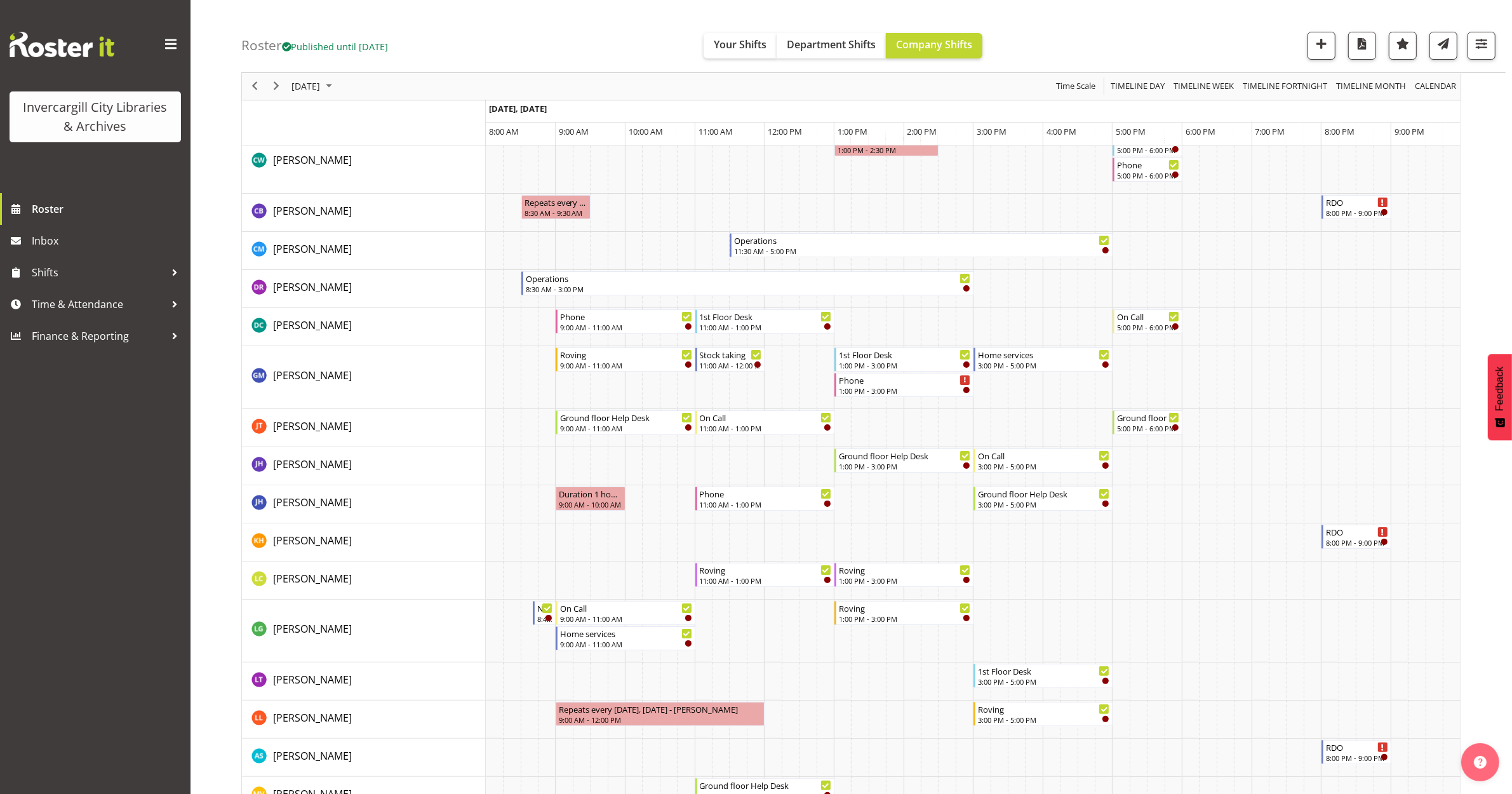
scroll to position [0, 0]
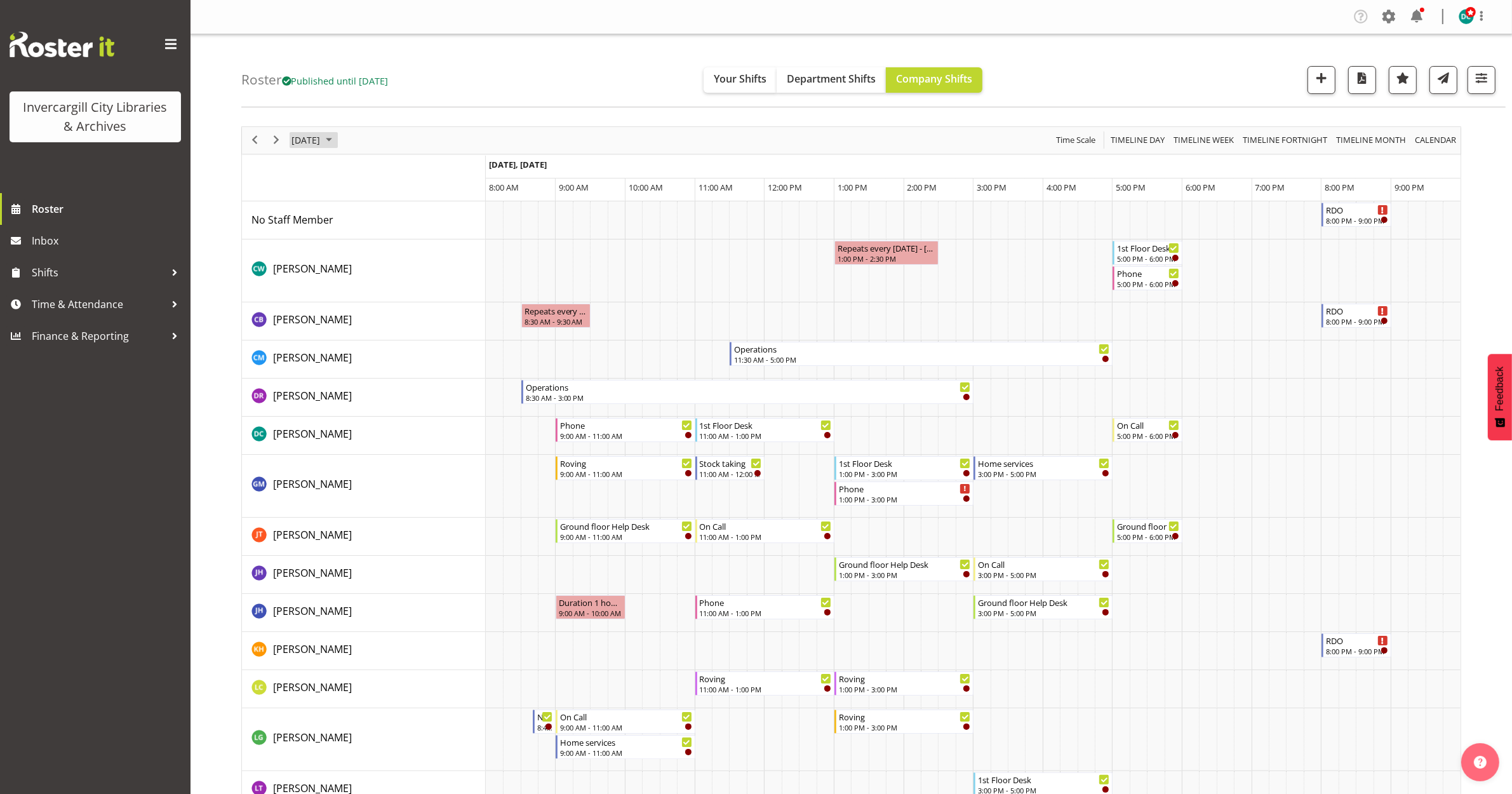
click at [322, 141] on span "October 10, 2025" at bounding box center [306, 140] width 31 height 16
click at [424, 170] on span "next month" at bounding box center [425, 172] width 22 height 23
click at [409, 236] on span "7" at bounding box center [406, 238] width 19 height 19
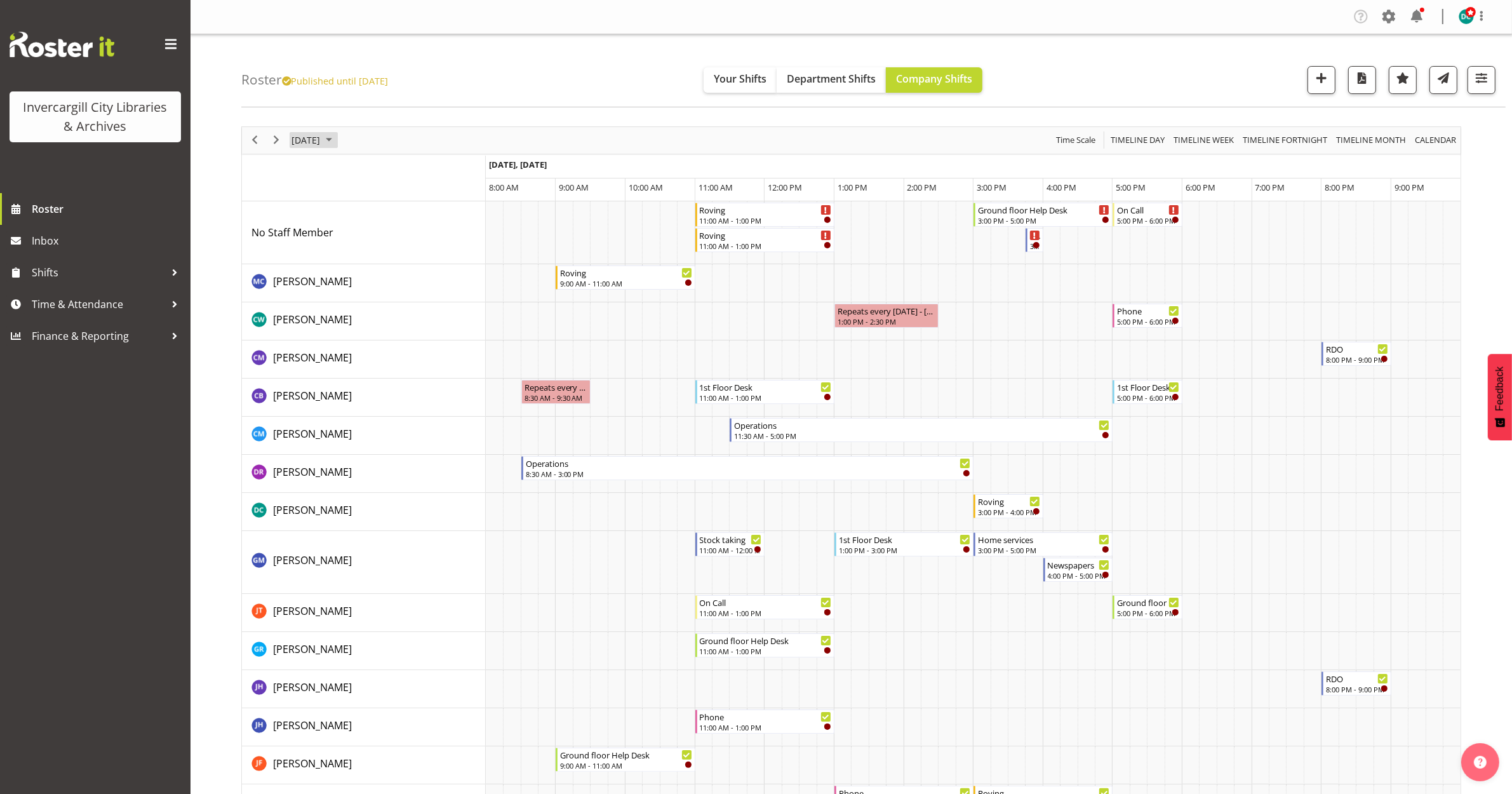
click at [322, 144] on span "November 7, 2025" at bounding box center [306, 140] width 31 height 16
click at [36, 210] on span "Roster" at bounding box center [108, 209] width 153 height 19
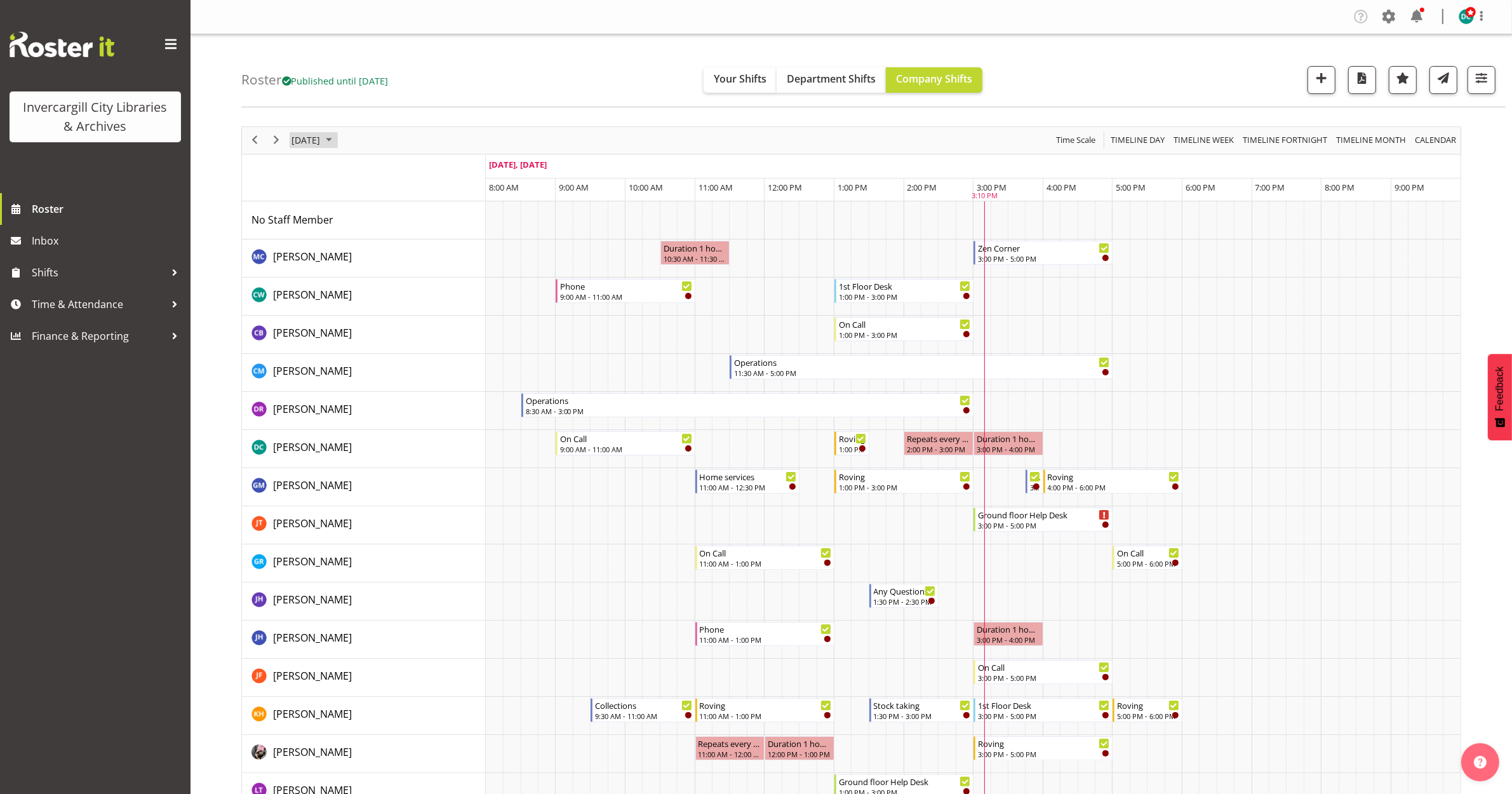
click at [322, 137] on span "[DATE]" at bounding box center [306, 140] width 31 height 16
click at [400, 305] on span "31" at bounding box center [406, 302] width 19 height 19
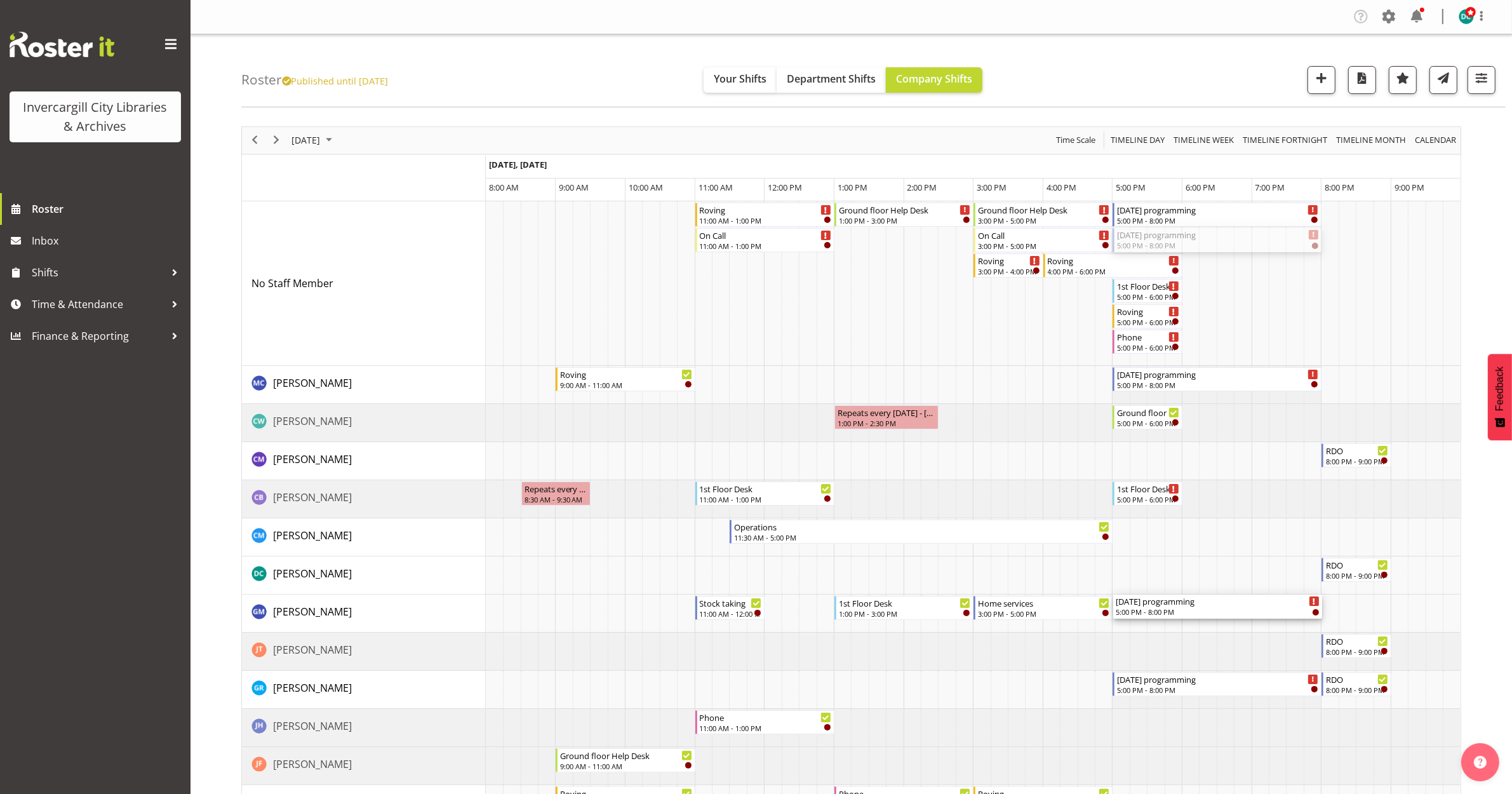
drag, startPoint x: 1202, startPoint y: 241, endPoint x: 1176, endPoint y: 618, distance: 377.9
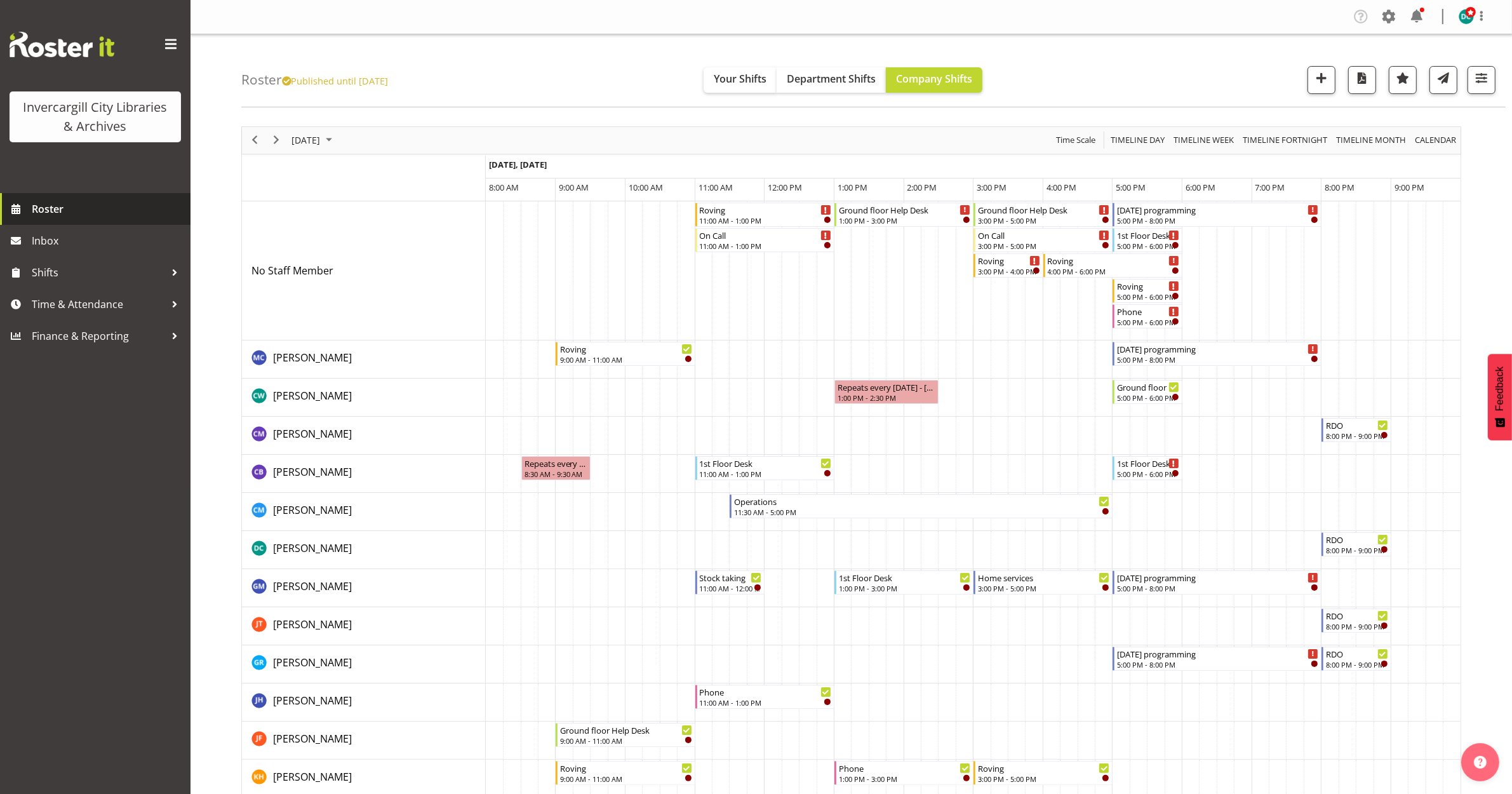
click at [70, 203] on span "Roster" at bounding box center [108, 209] width 153 height 19
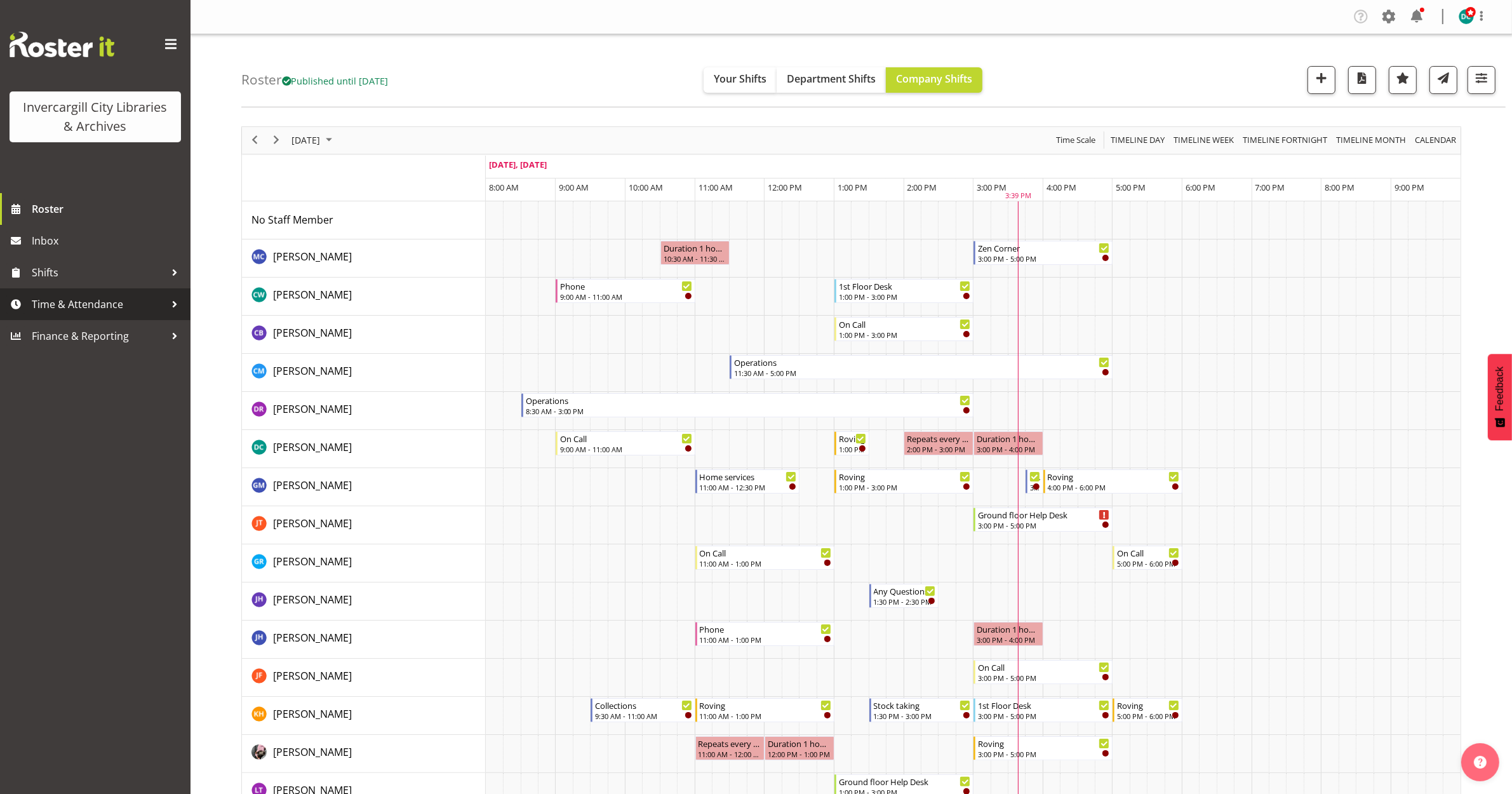
click at [99, 291] on link "Time & Attendance" at bounding box center [95, 304] width 191 height 32
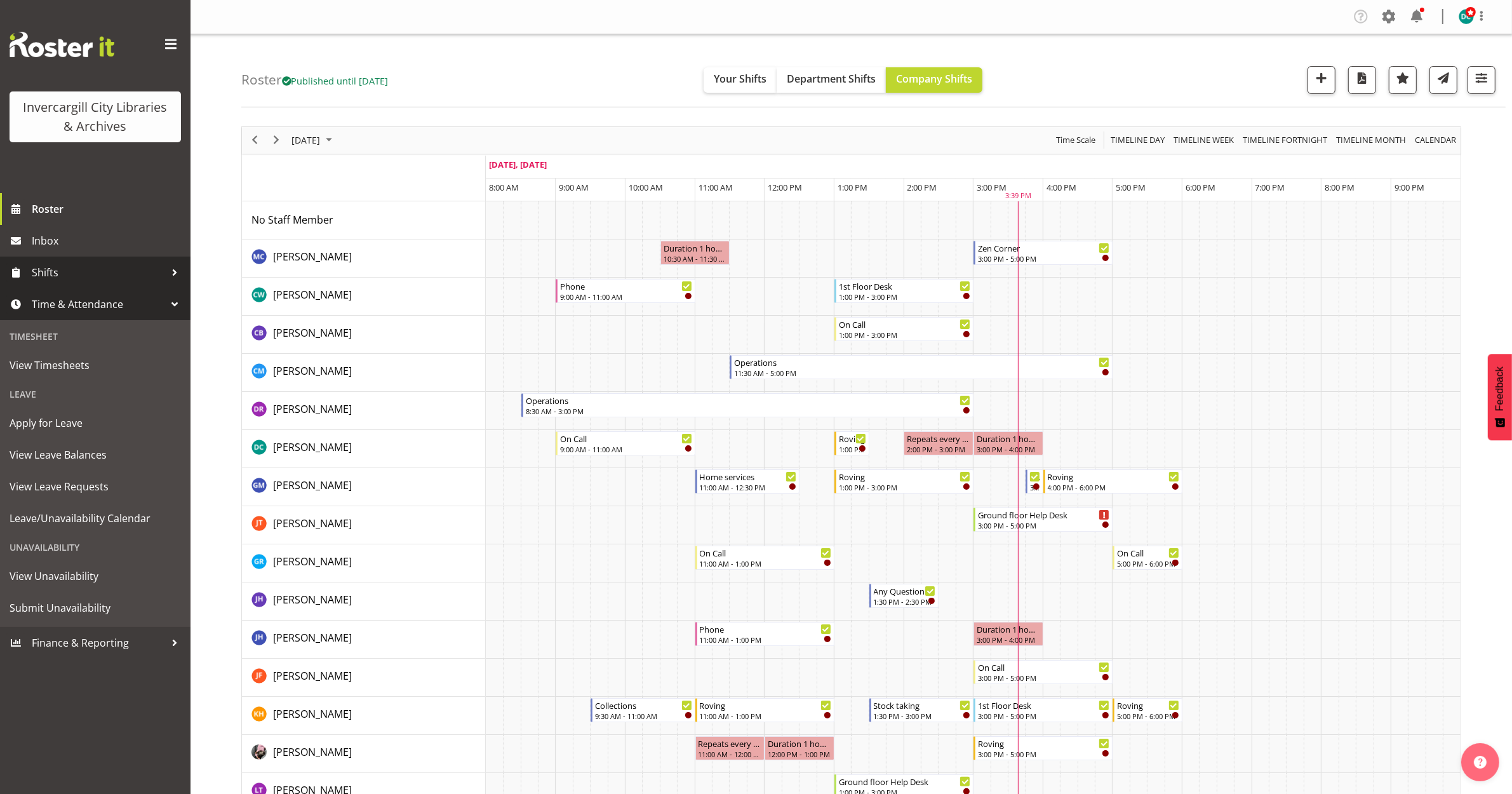
click at [92, 273] on span "Shifts" at bounding box center [98, 272] width 134 height 19
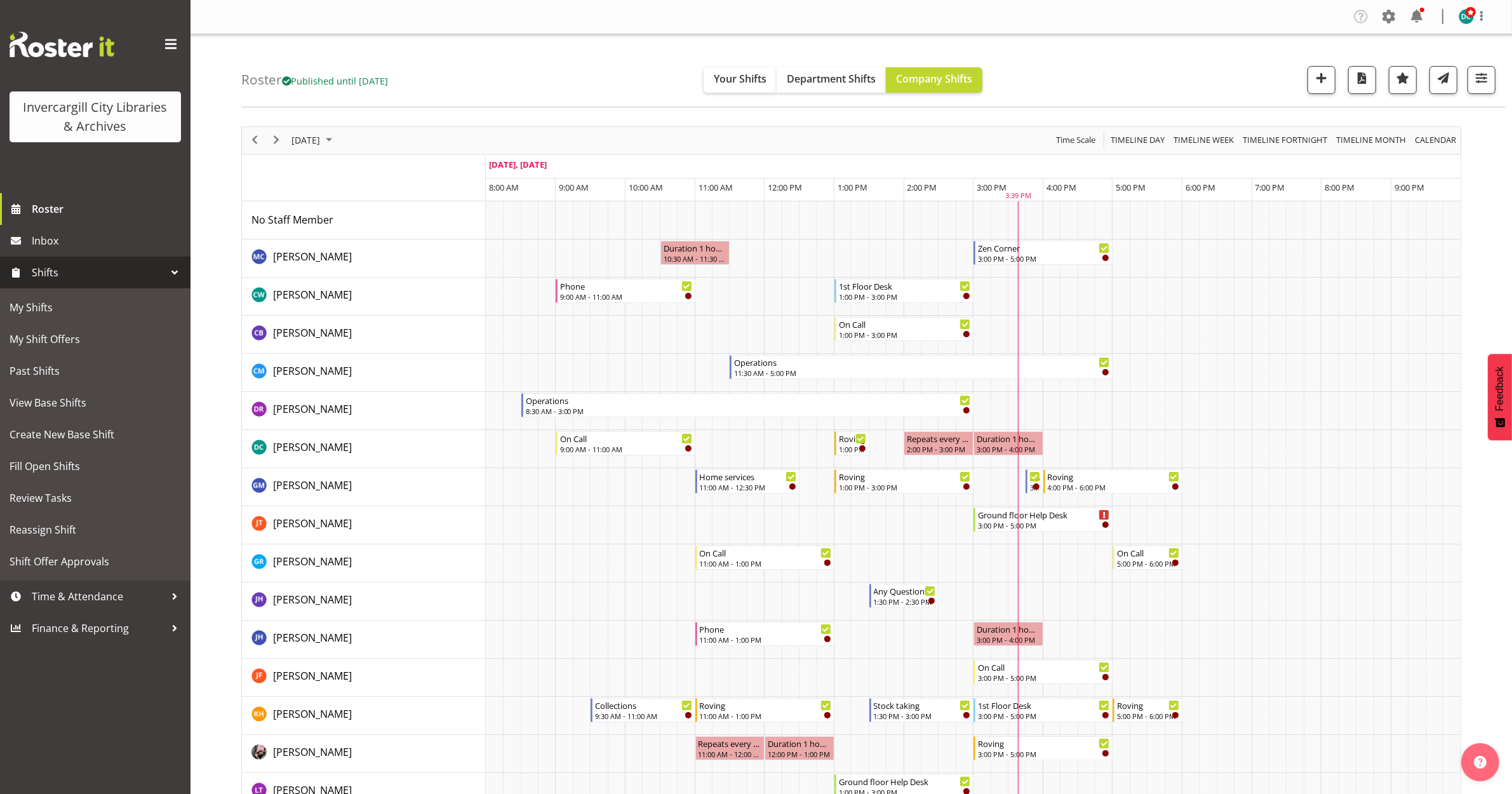
click at [447, 53] on div "Roster Published until Oct 26, 2025 Your Shifts Department Shifts Company Shift…" at bounding box center [873, 71] width 1265 height 73
click at [277, 143] on span "Next" at bounding box center [276, 140] width 16 height 16
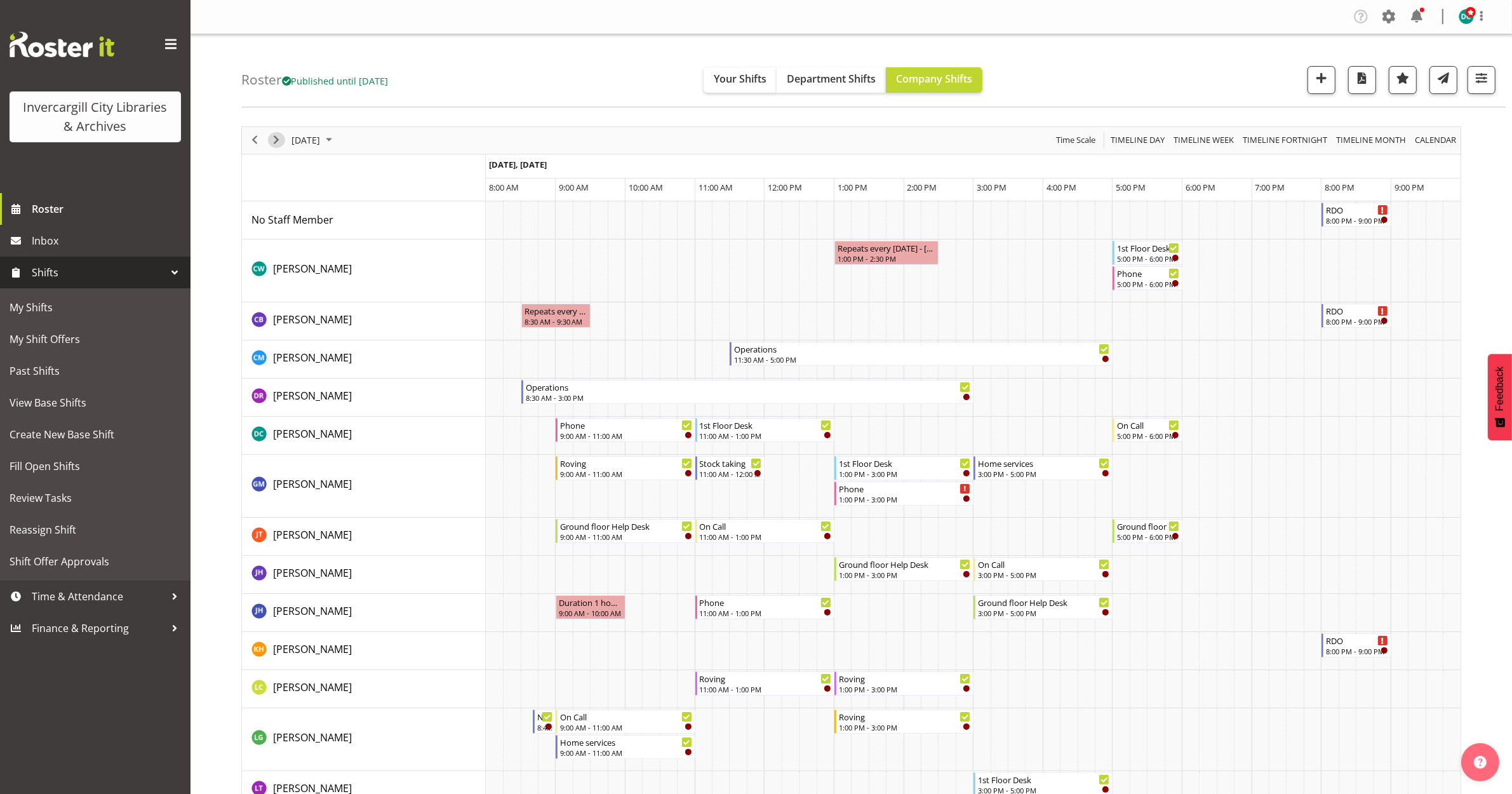
click at [280, 140] on span "Next" at bounding box center [276, 140] width 16 height 16
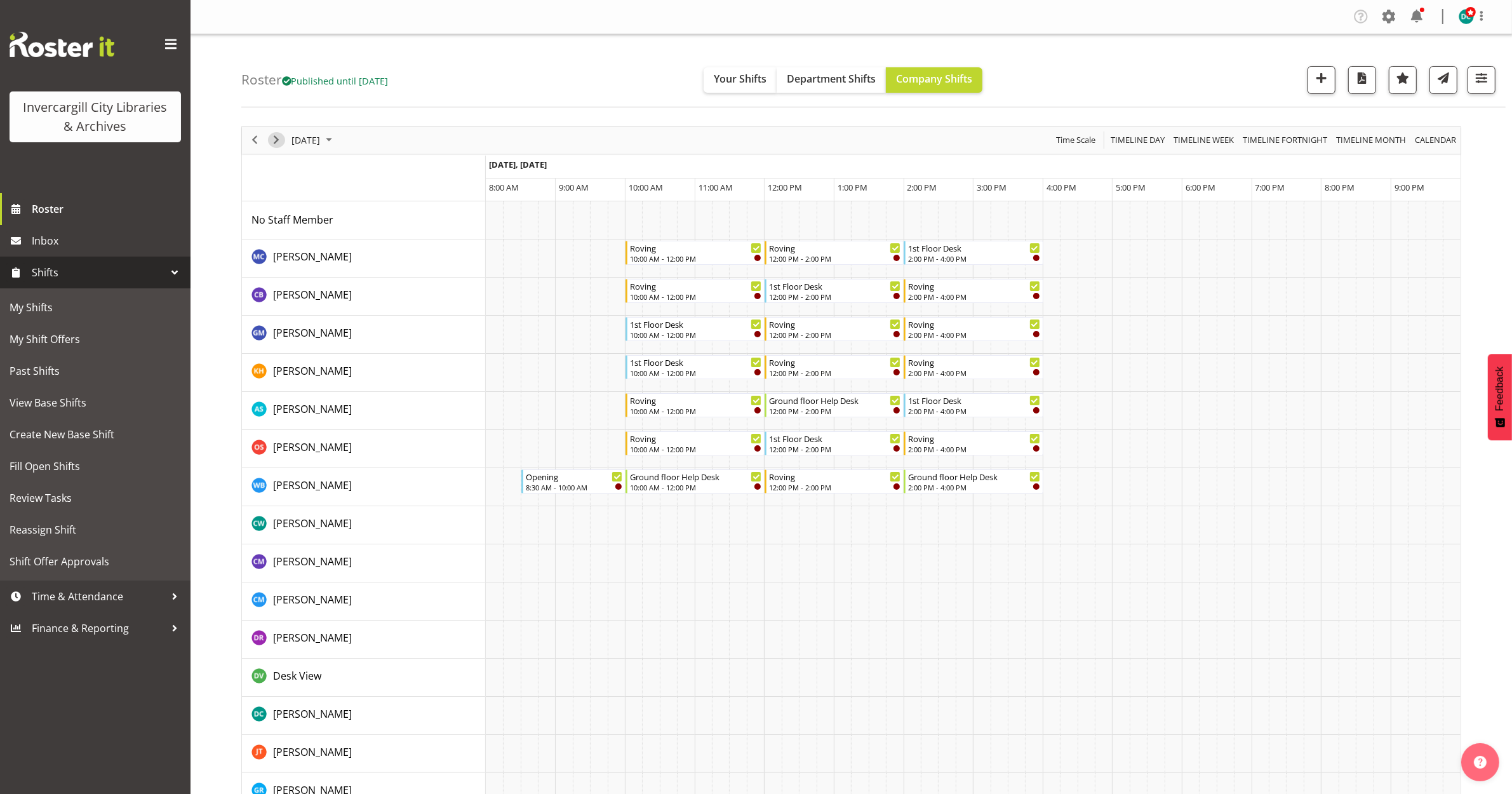
click at [274, 134] on span "Next" at bounding box center [276, 140] width 16 height 16
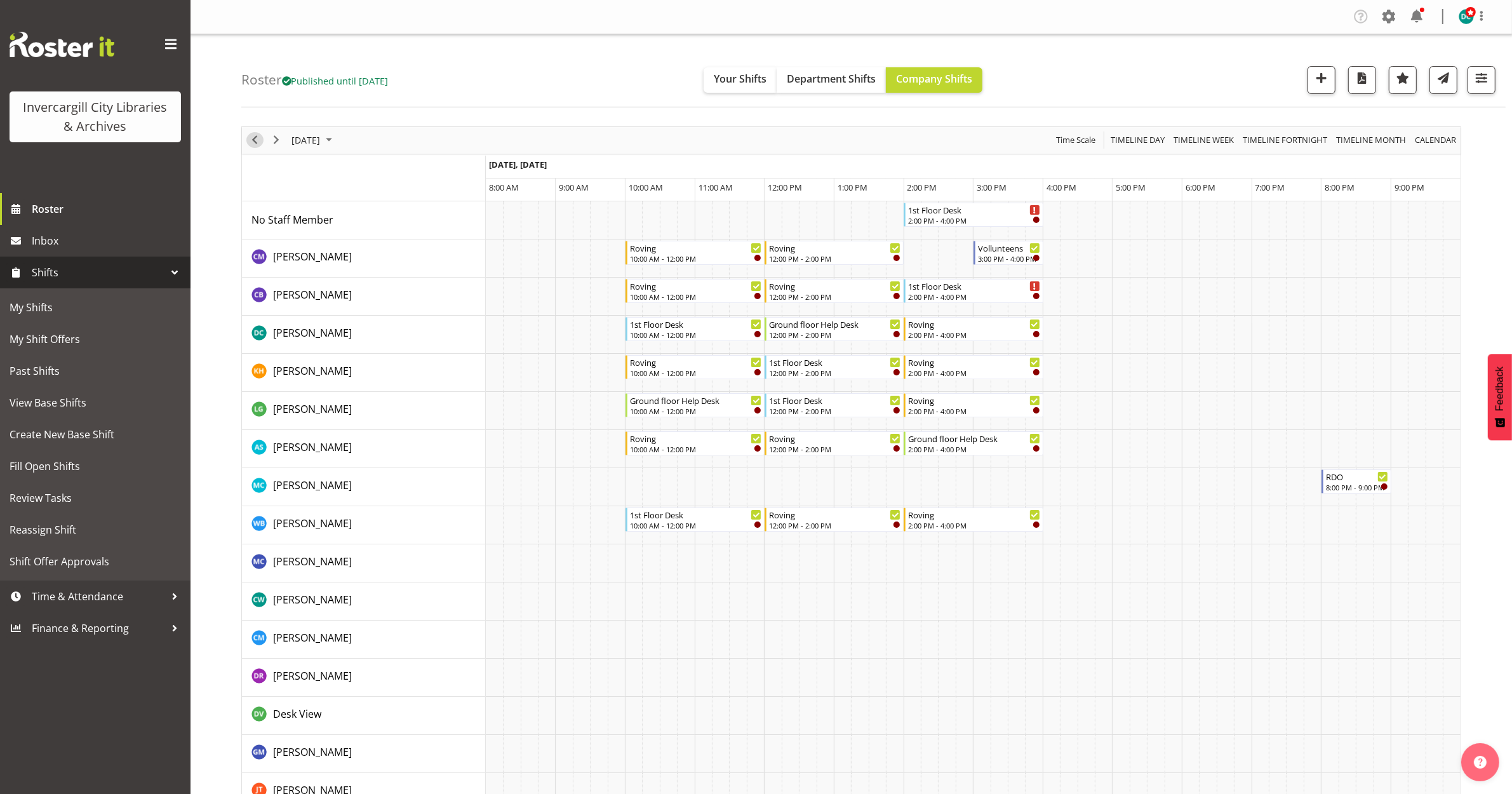
click at [252, 146] on span "Previous" at bounding box center [254, 140] width 16 height 16
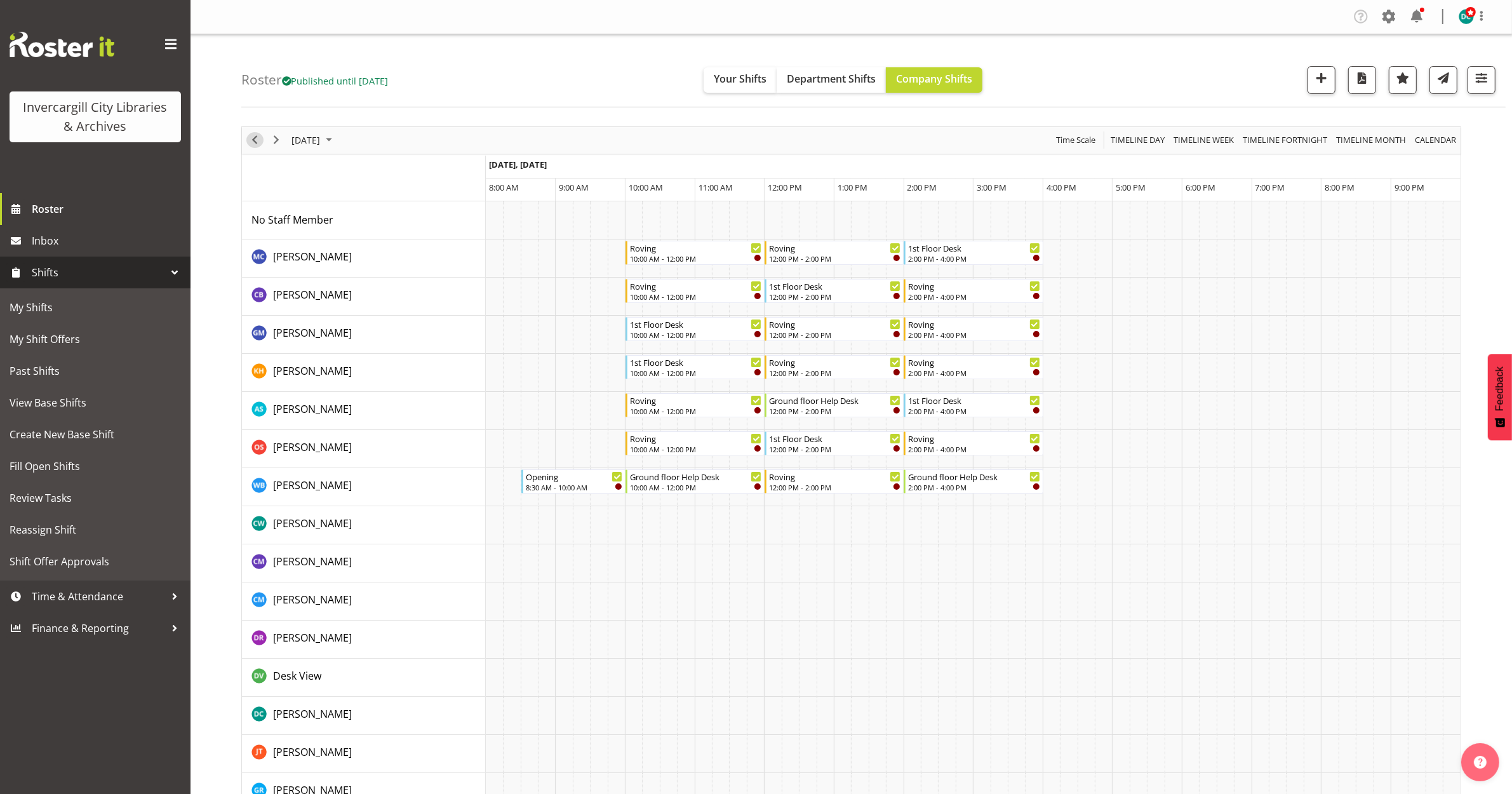
click at [249, 141] on span "Previous" at bounding box center [254, 140] width 16 height 16
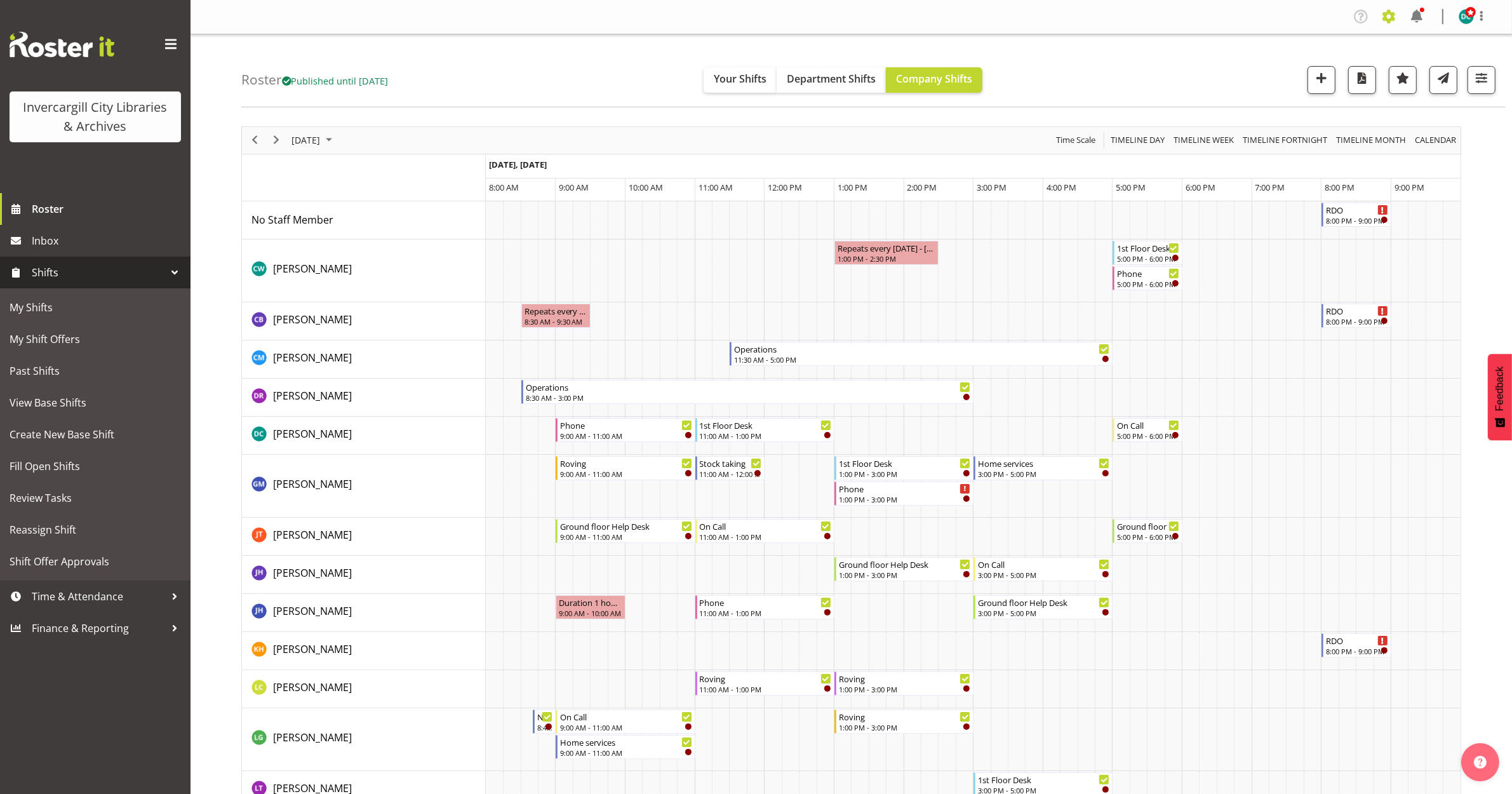
click at [1389, 16] on span at bounding box center [1388, 16] width 20 height 21
click at [1388, 16] on span at bounding box center [1388, 16] width 20 height 21
click at [1469, 18] on img at bounding box center [1467, 17] width 16 height 16
click at [1491, 16] on div "Profile Log Out" at bounding box center [1479, 16] width 40 height 16
click at [1482, 11] on span at bounding box center [1482, 16] width 16 height 16
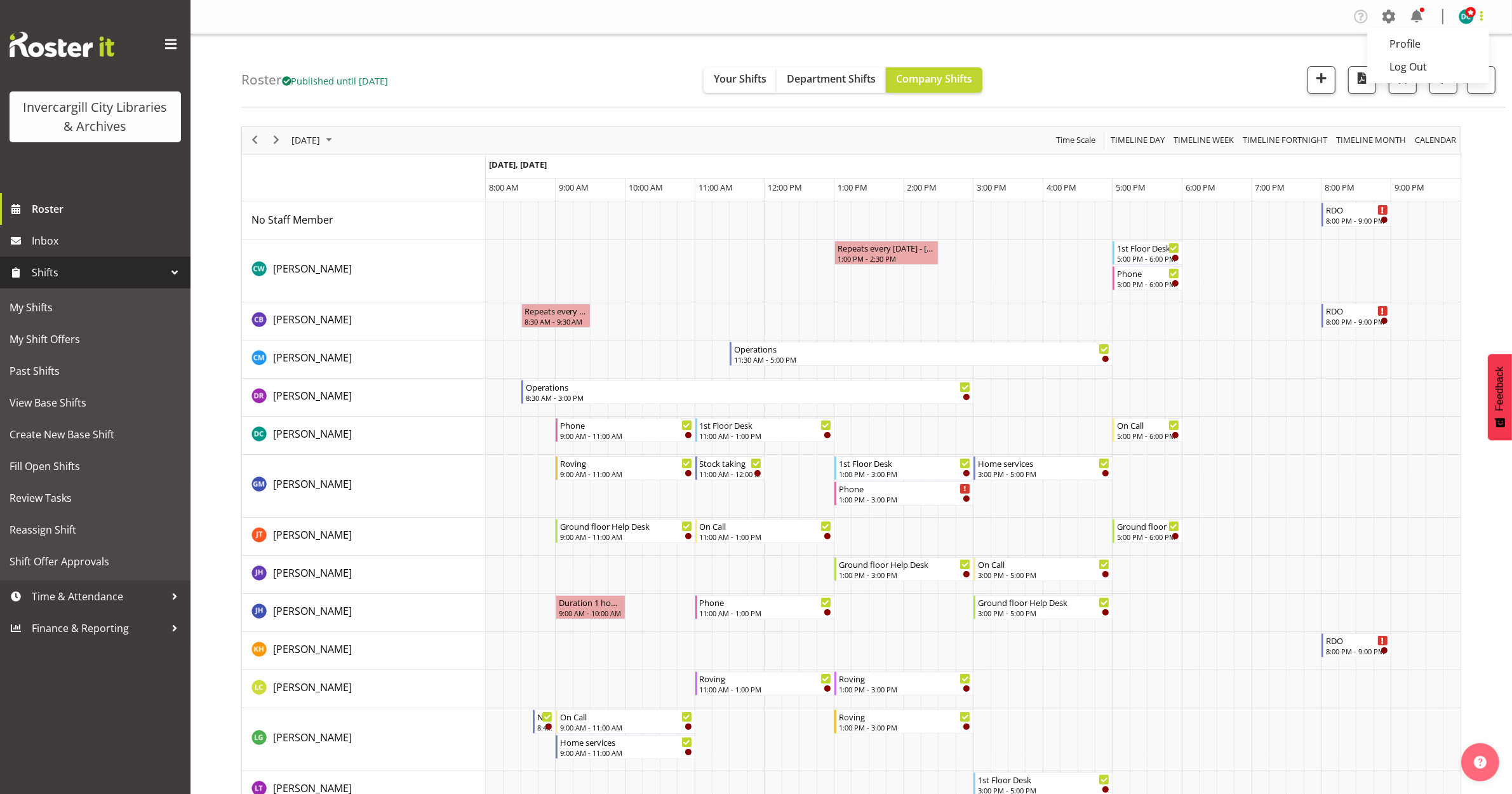
click at [1482, 11] on span at bounding box center [1482, 16] width 16 height 16
click at [1472, 78] on button "button" at bounding box center [1482, 80] width 28 height 28
click at [1469, 78] on button "button" at bounding box center [1482, 80] width 28 height 28
click at [1385, 16] on span at bounding box center [1388, 16] width 20 height 21
click at [1271, 134] on link "Employees" at bounding box center [1311, 138] width 176 height 23
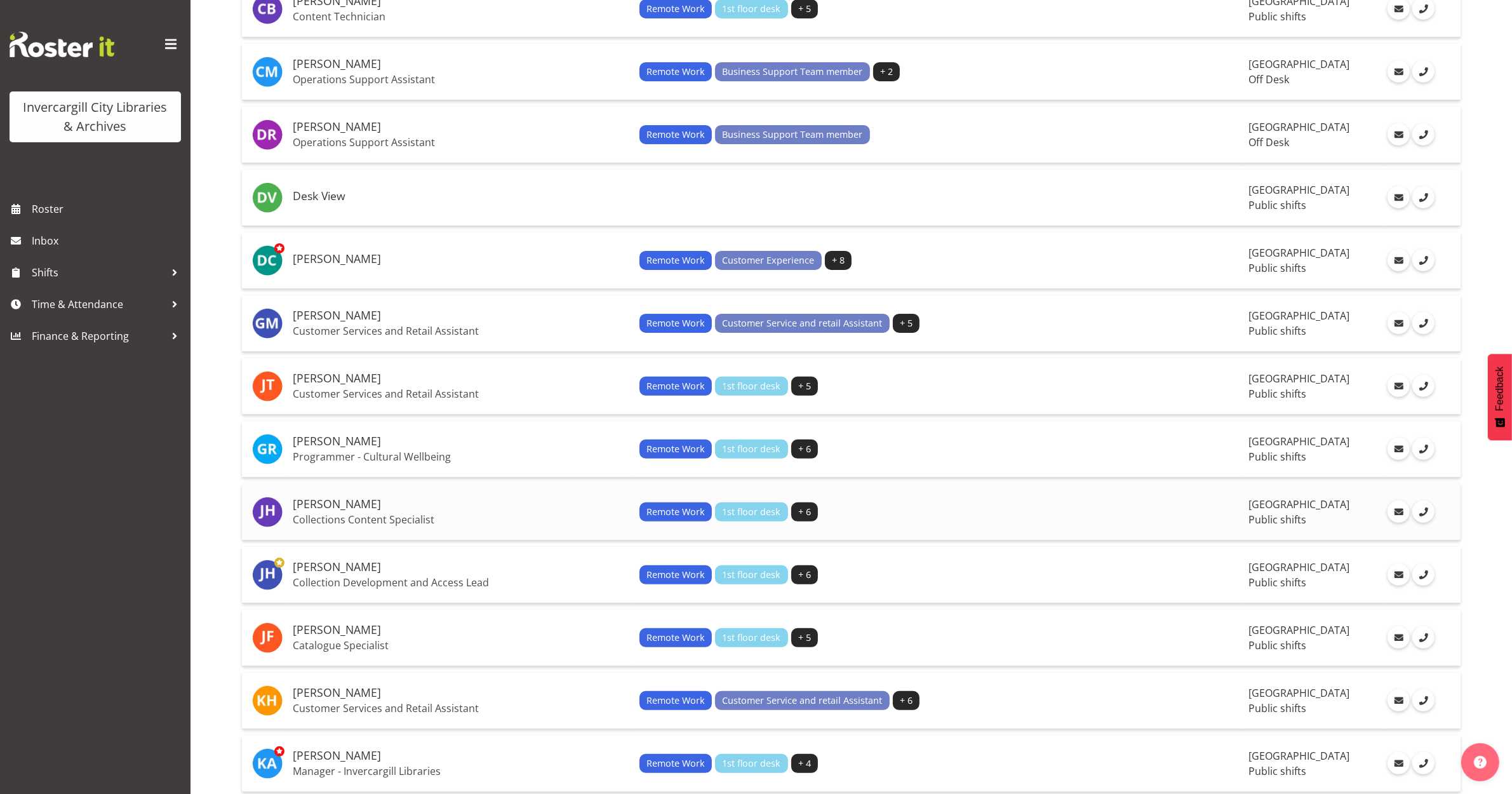
scroll to position [397, 0]
click at [341, 253] on h5 "[PERSON_NAME]" at bounding box center [461, 259] width 336 height 13
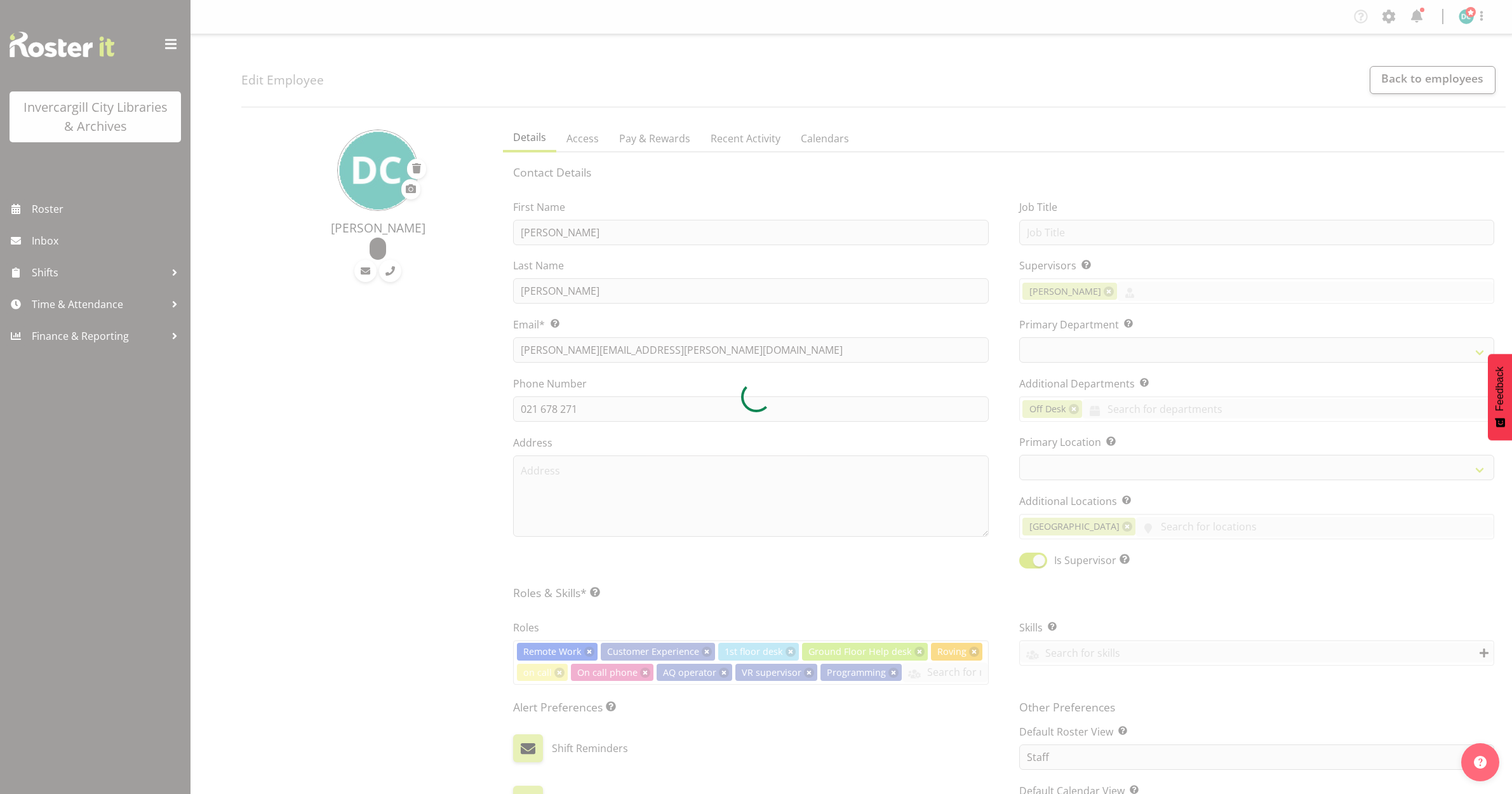
select select "TimelineDay"
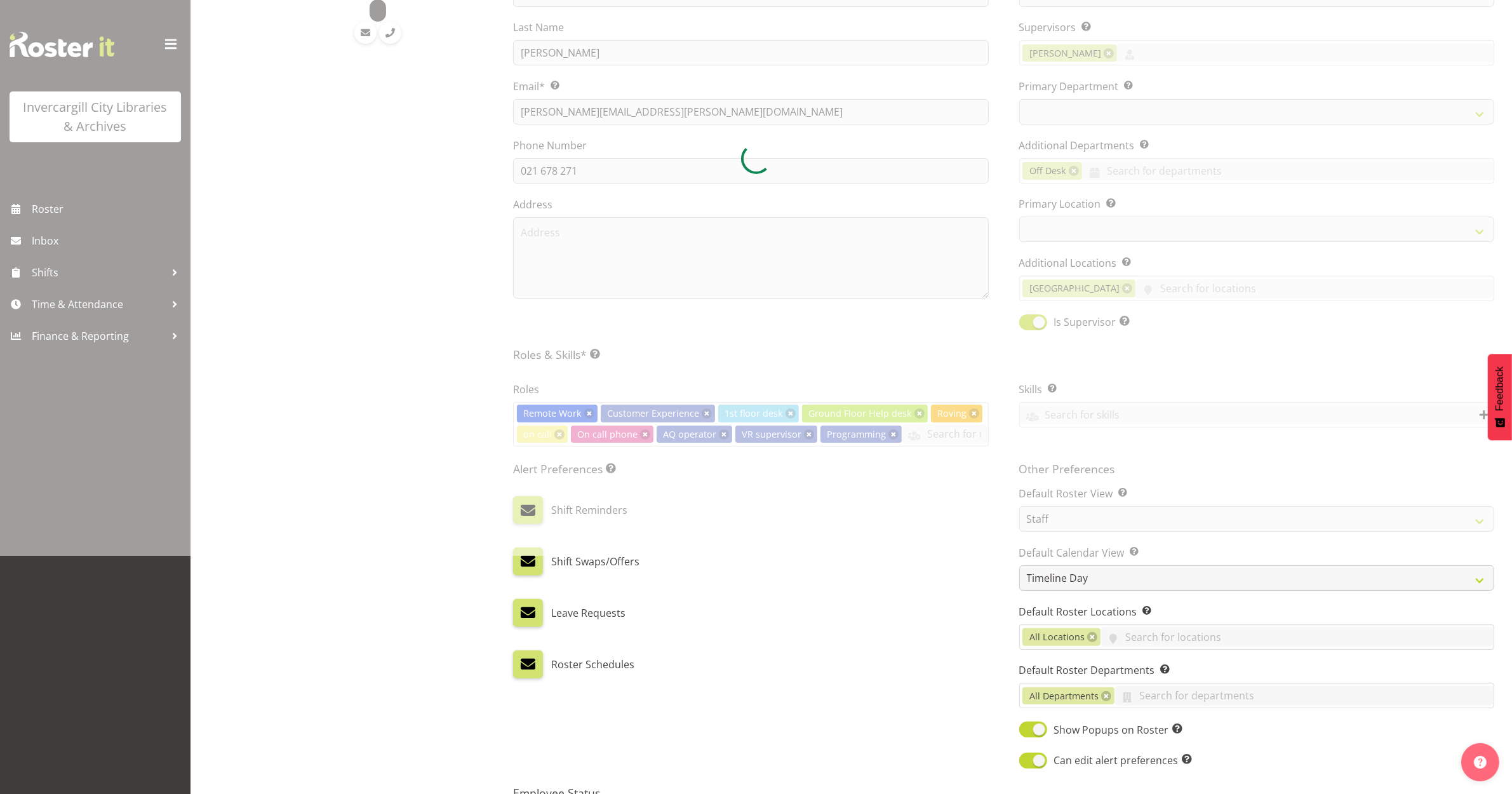
select select
select select "1276"
select select "921"
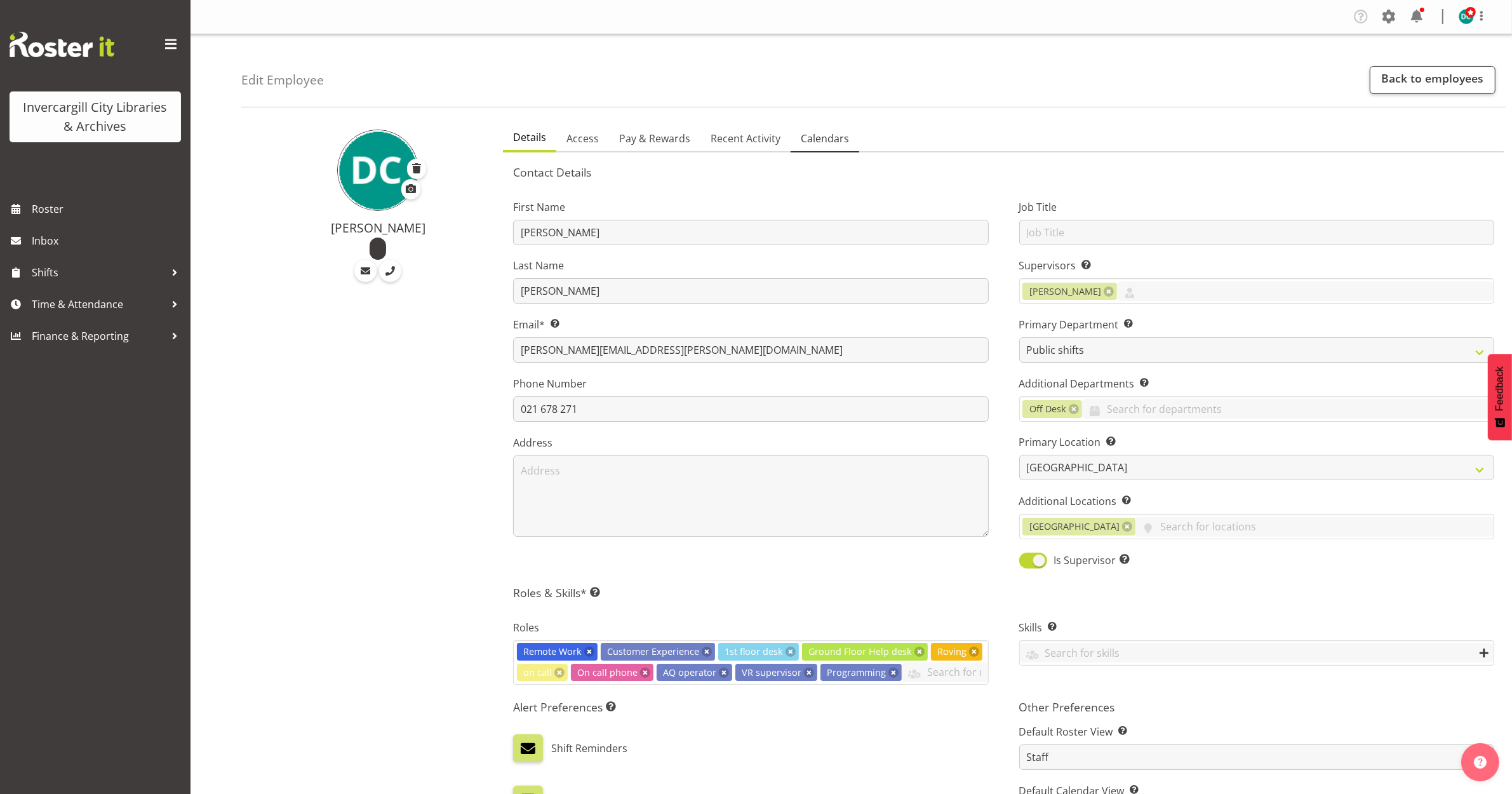
click at [819, 134] on span "Calendars" at bounding box center [825, 139] width 48 height 16
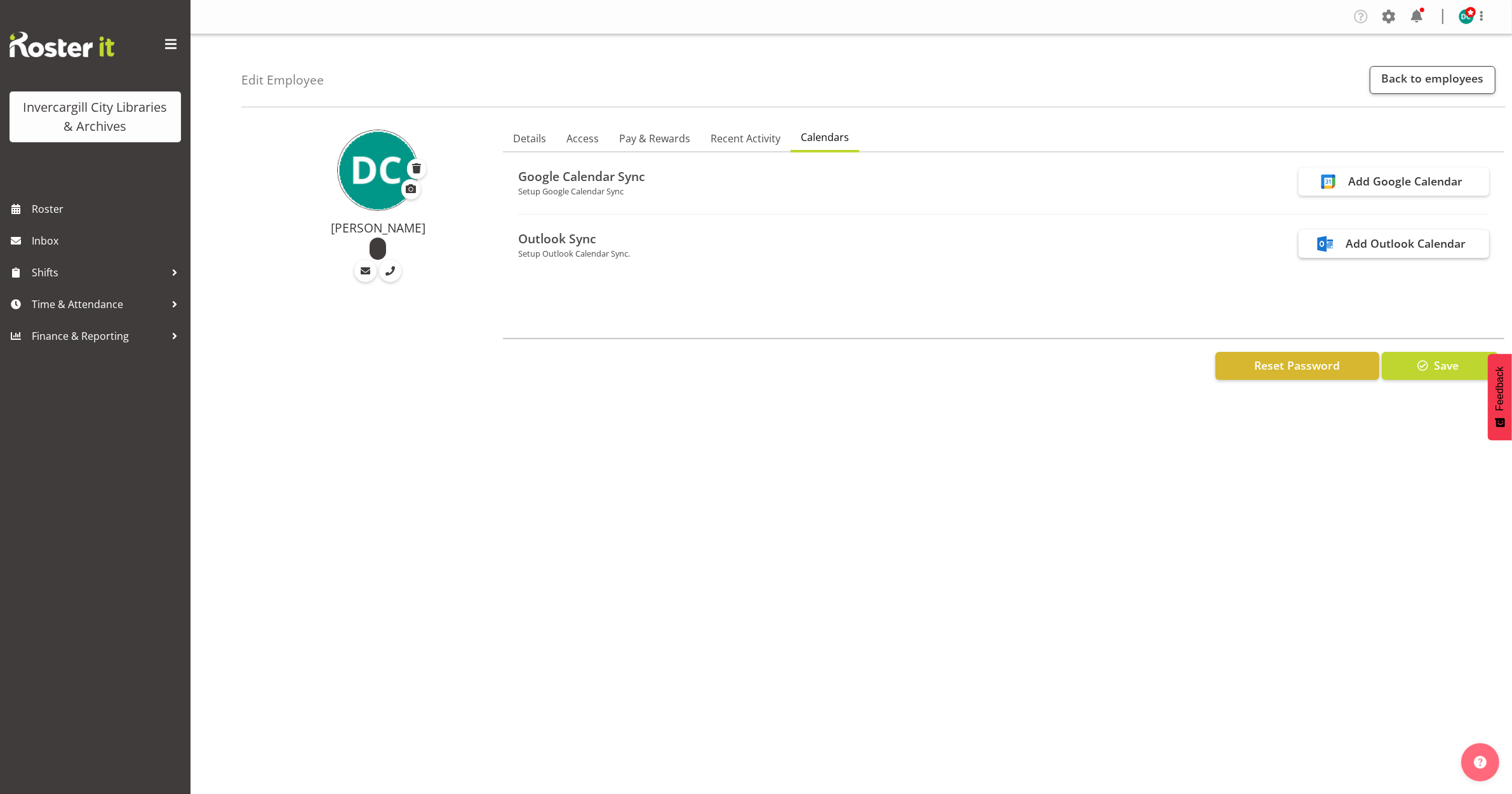
click at [1360, 245] on div "Add Outlook Calendar" at bounding box center [1406, 243] width 120 height 16
